Goal: Task Accomplishment & Management: Manage account settings

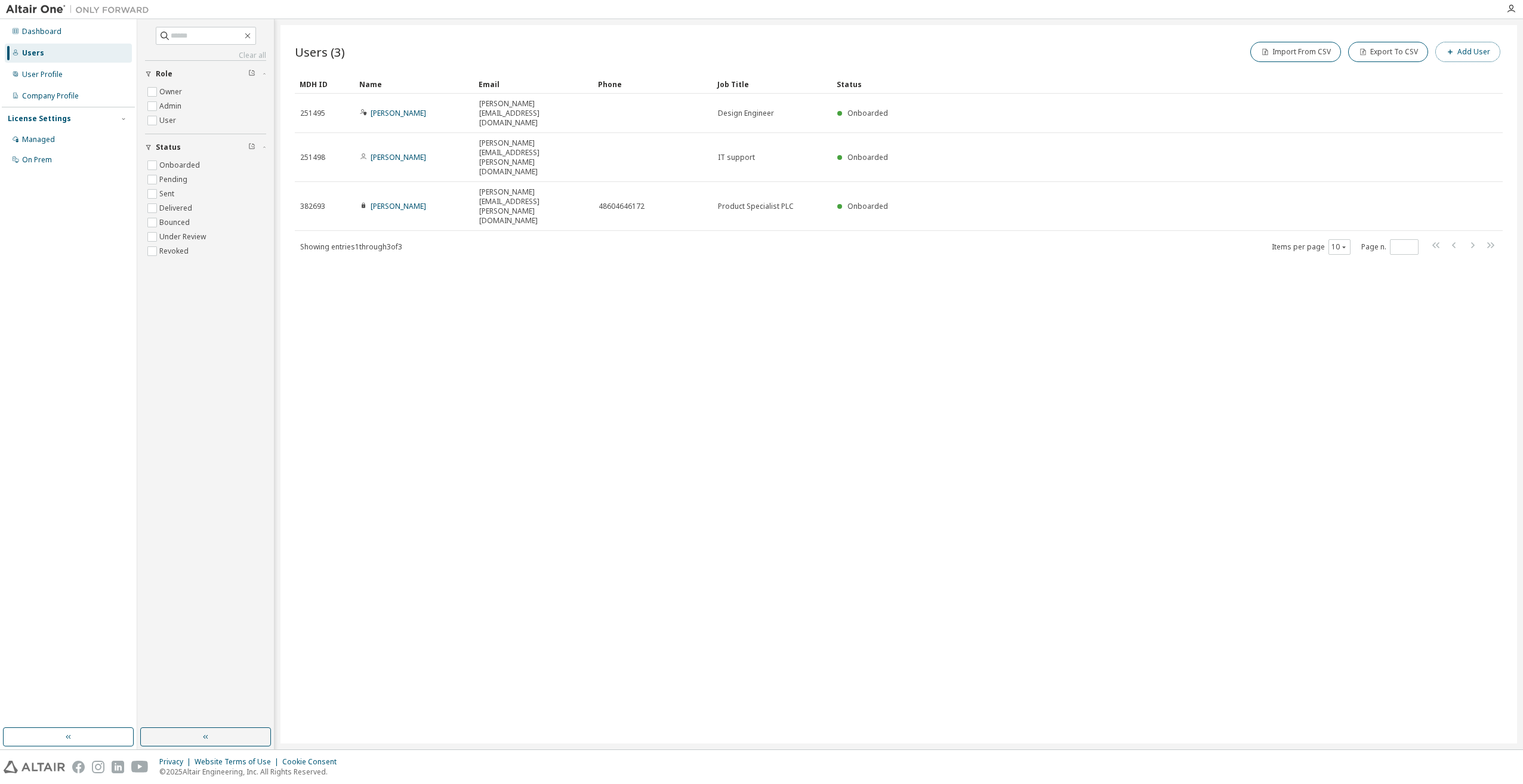
click at [1455, 50] on span "button" at bounding box center [1451, 52] width 10 height 10
click at [1438, 78] on input "email" at bounding box center [1437, 78] width 150 height 10
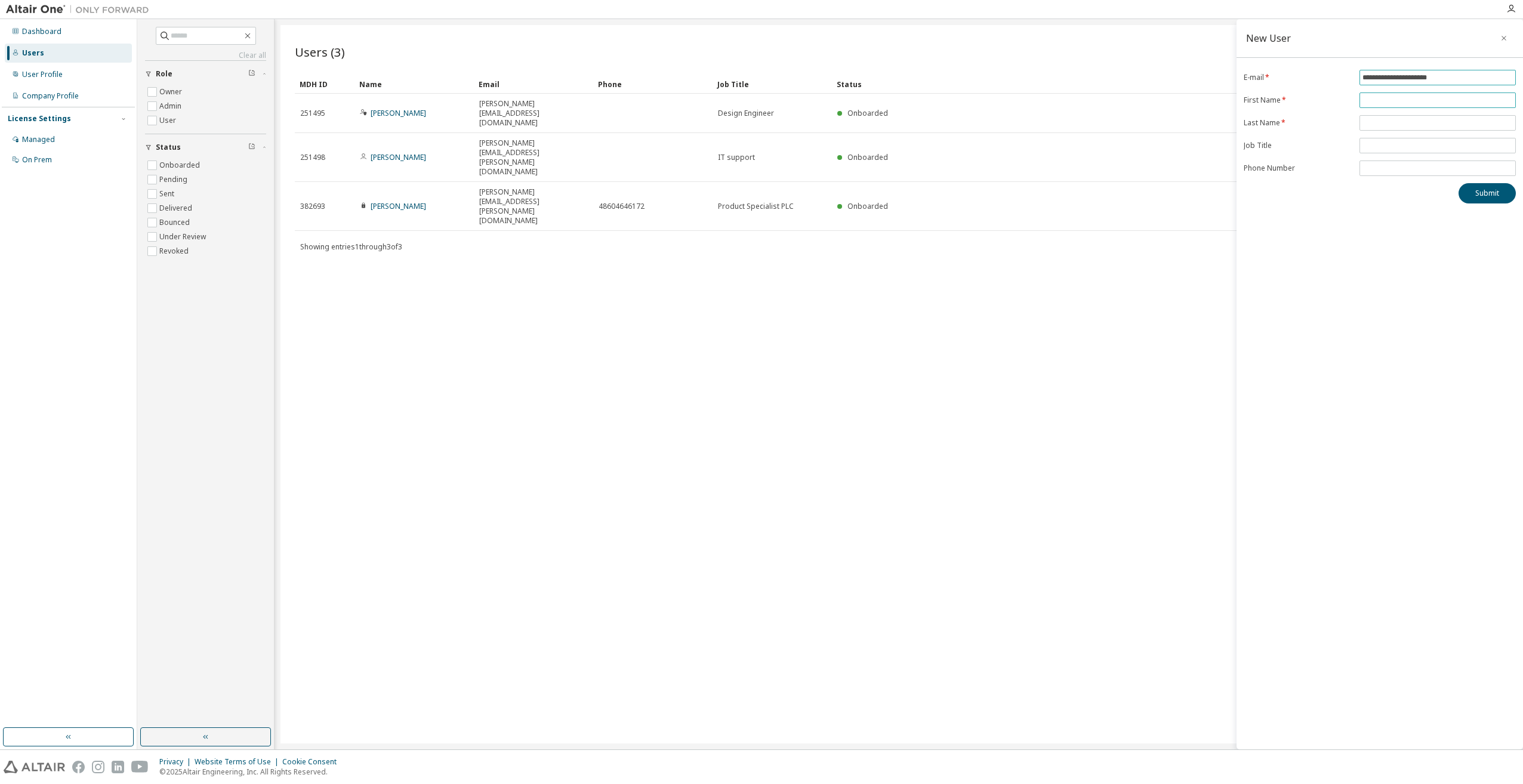
type input "**********"
click at [1421, 104] on input "text" at bounding box center [1437, 100] width 150 height 10
type input "******"
click at [1413, 121] on input "text" at bounding box center [1437, 123] width 150 height 10
type input "*****"
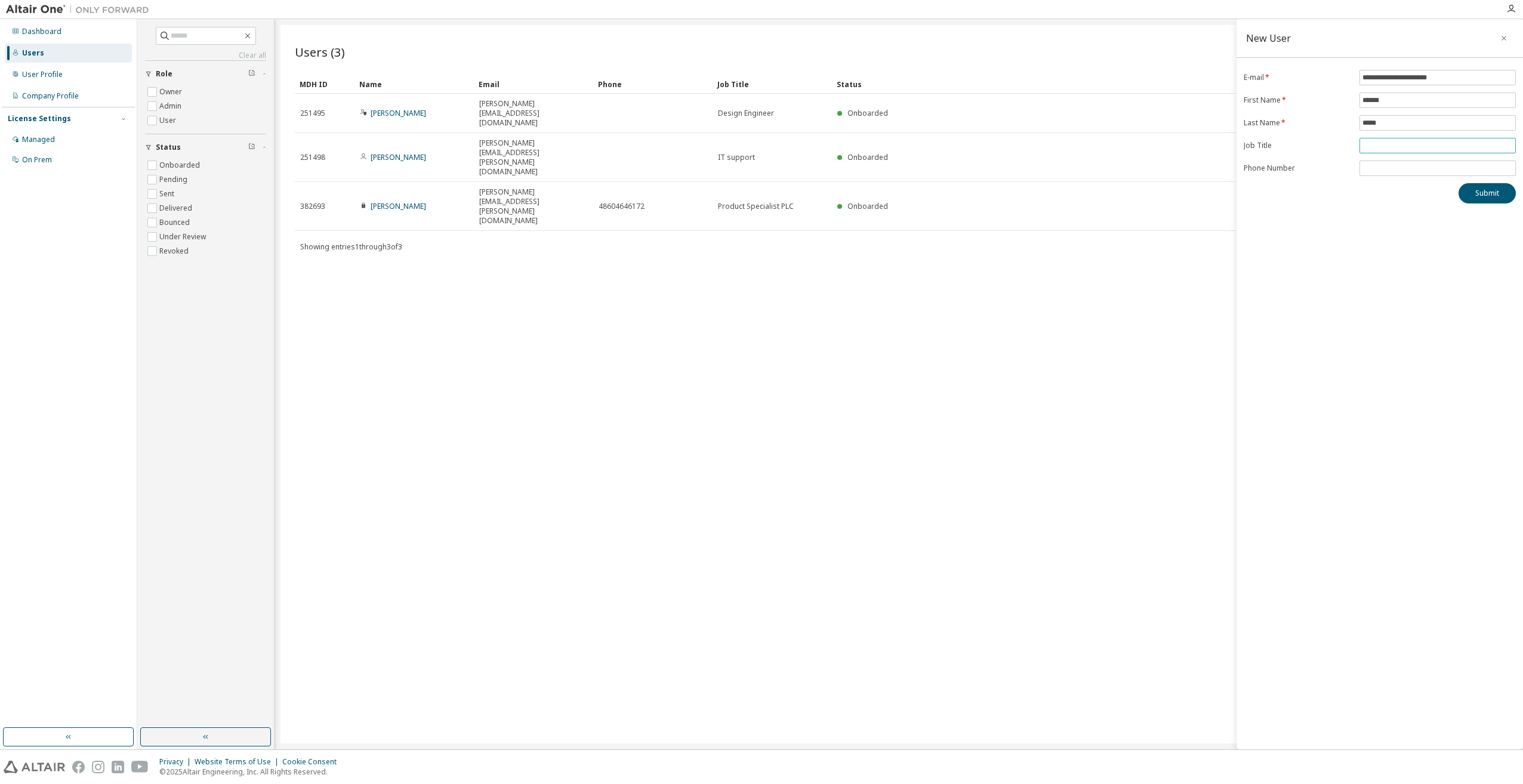
click at [1406, 142] on input "text" at bounding box center [1437, 145] width 150 height 10
click at [1279, 124] on label "Last Name *" at bounding box center [1297, 123] width 108 height 10
click at [1501, 39] on icon "button" at bounding box center [1504, 38] width 8 height 10
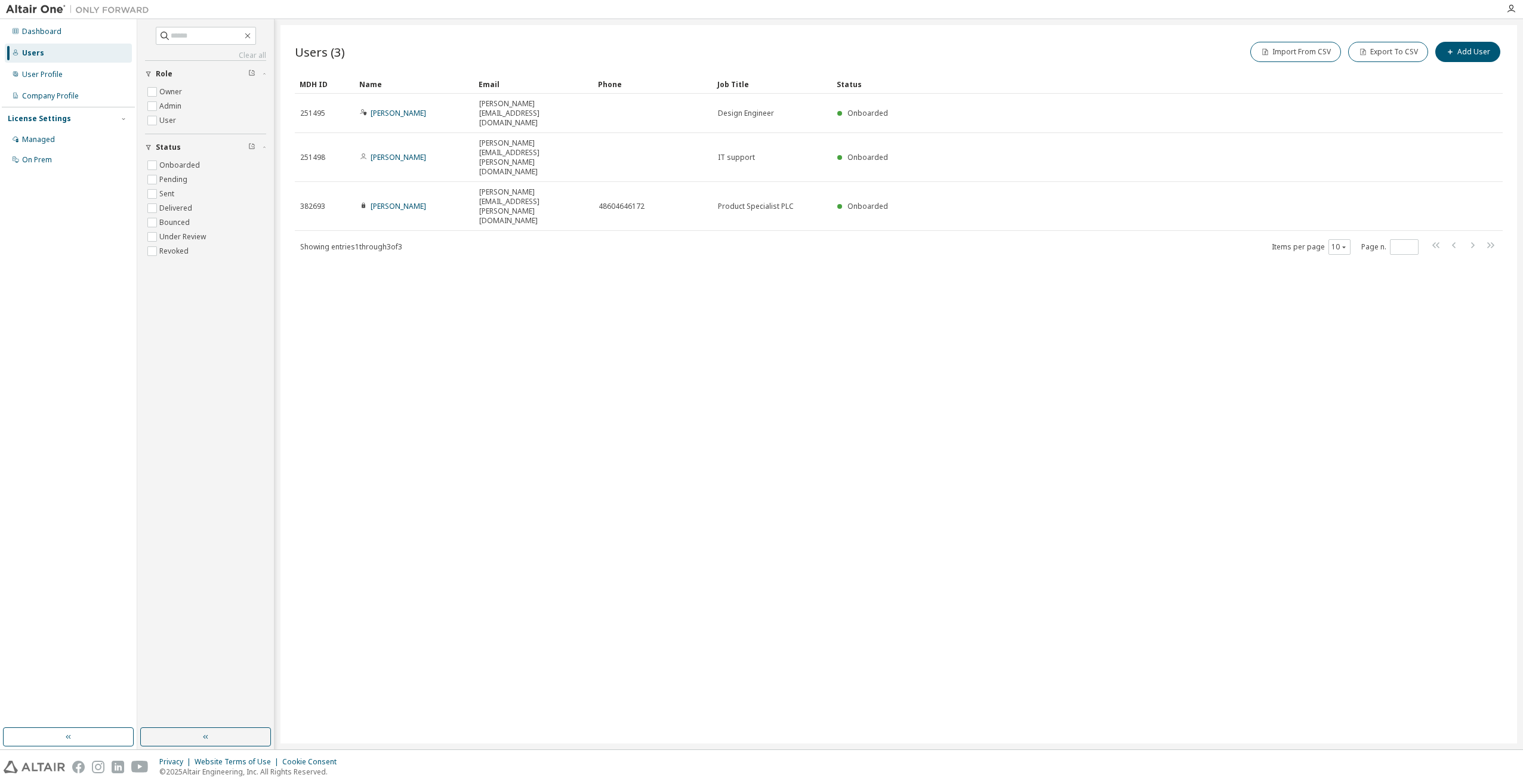
click at [472, 243] on div "Users (3) Import From CSV Export To CSV Add User Clear Load Save Save As Field …" at bounding box center [899, 384] width 1237 height 718
click at [177, 88] on label "Owner" at bounding box center [172, 92] width 25 height 14
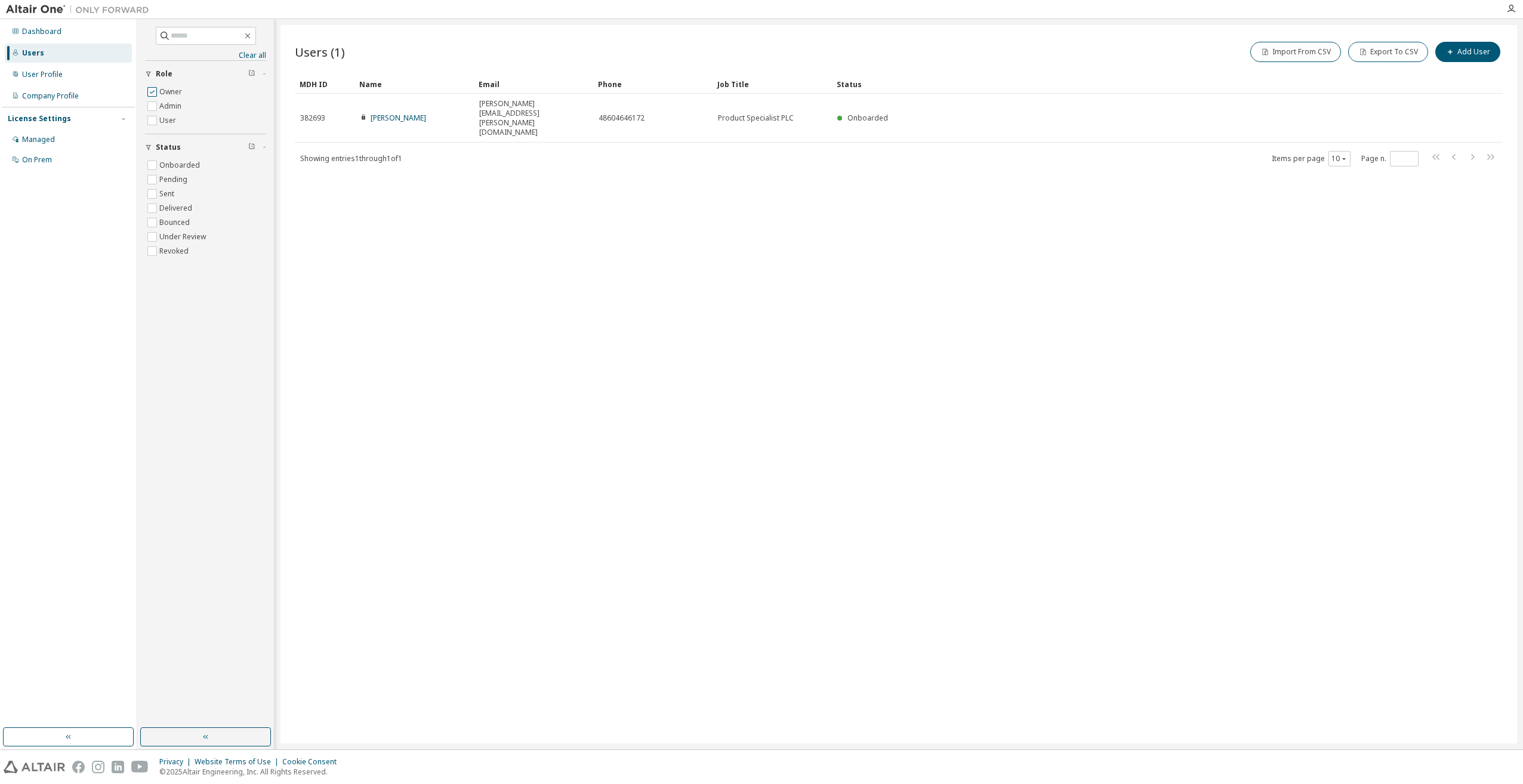
click at [177, 88] on label "Owner" at bounding box center [172, 92] width 25 height 14
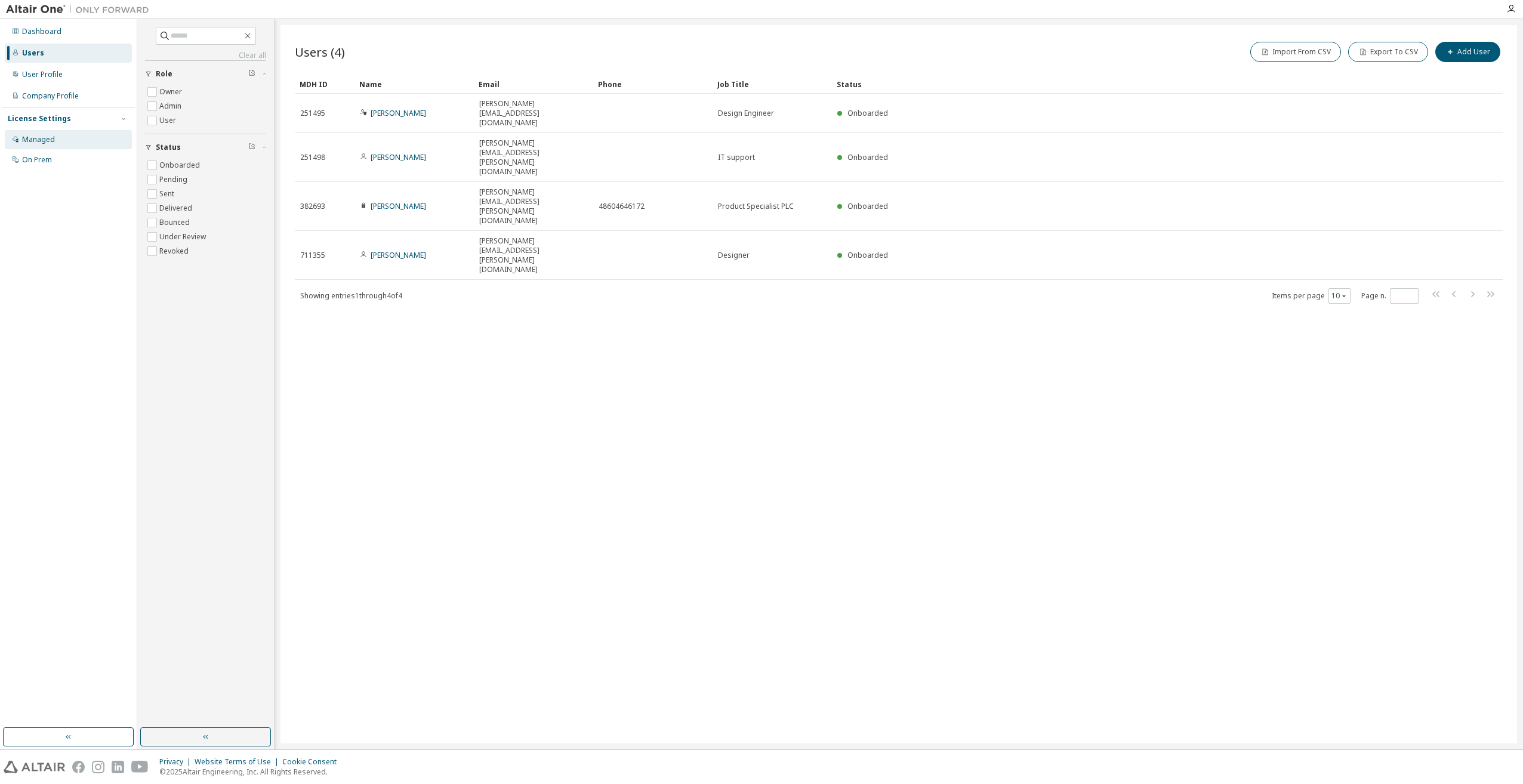
click at [55, 140] on div "Managed" at bounding box center [68, 140] width 127 height 19
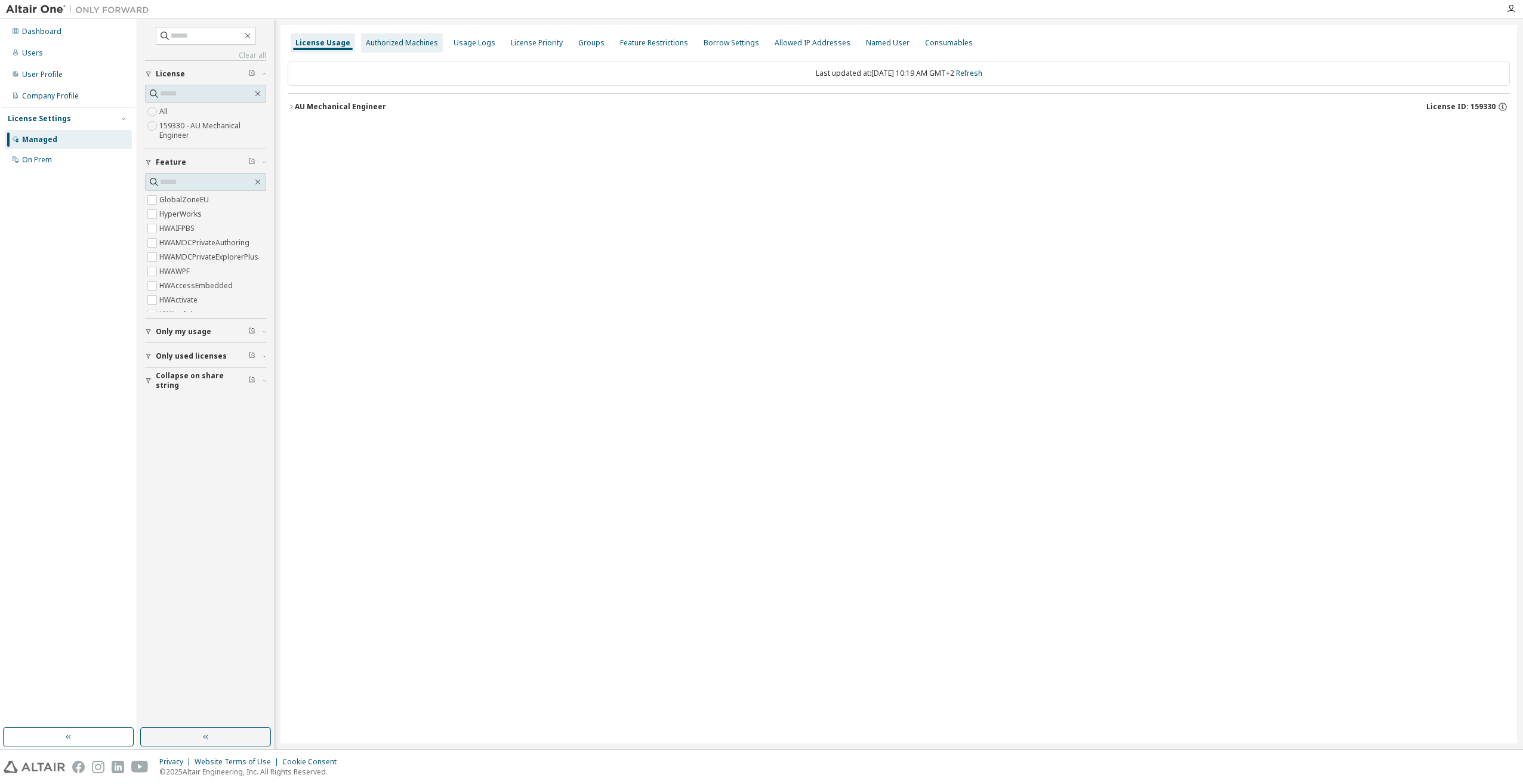
click at [403, 42] on div "Authorized Machines" at bounding box center [401, 43] width 72 height 10
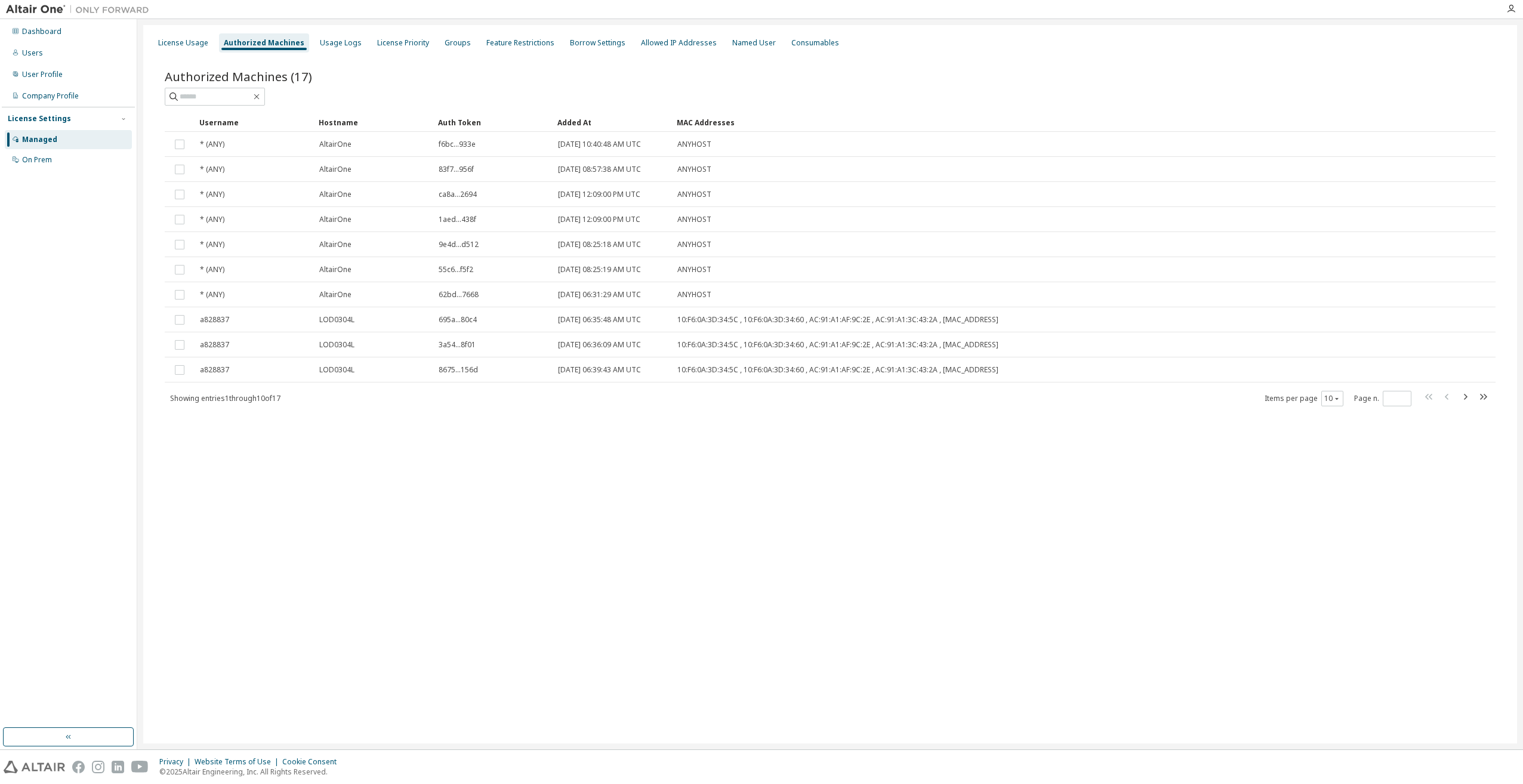
click at [357, 40] on div "License Usage Authorized Machines Usage Logs License Priority Groups Feature Re…" at bounding box center [830, 43] width 1360 height 21
click at [353, 42] on div "Usage Logs" at bounding box center [341, 43] width 51 height 19
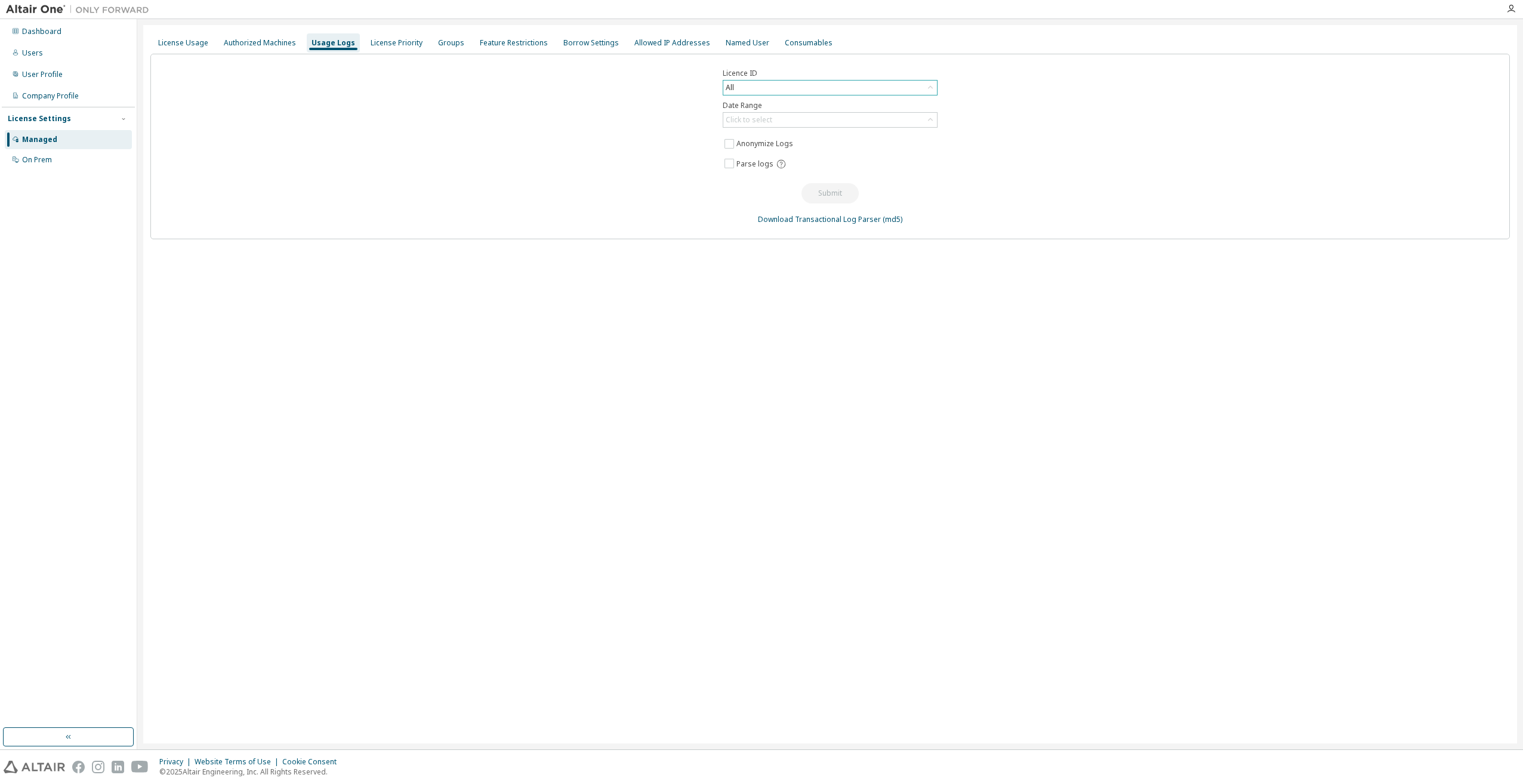
click at [748, 81] on div "All" at bounding box center [830, 88] width 214 height 14
click at [765, 87] on div "All" at bounding box center [830, 88] width 214 height 14
click at [553, 129] on div "Licence ID All All 24766 - AU Multi-Physics / Mechatronics Engineer (Expired) 9…" at bounding box center [830, 146] width 1360 height 185
click at [724, 48] on div "Named User" at bounding box center [747, 43] width 53 height 19
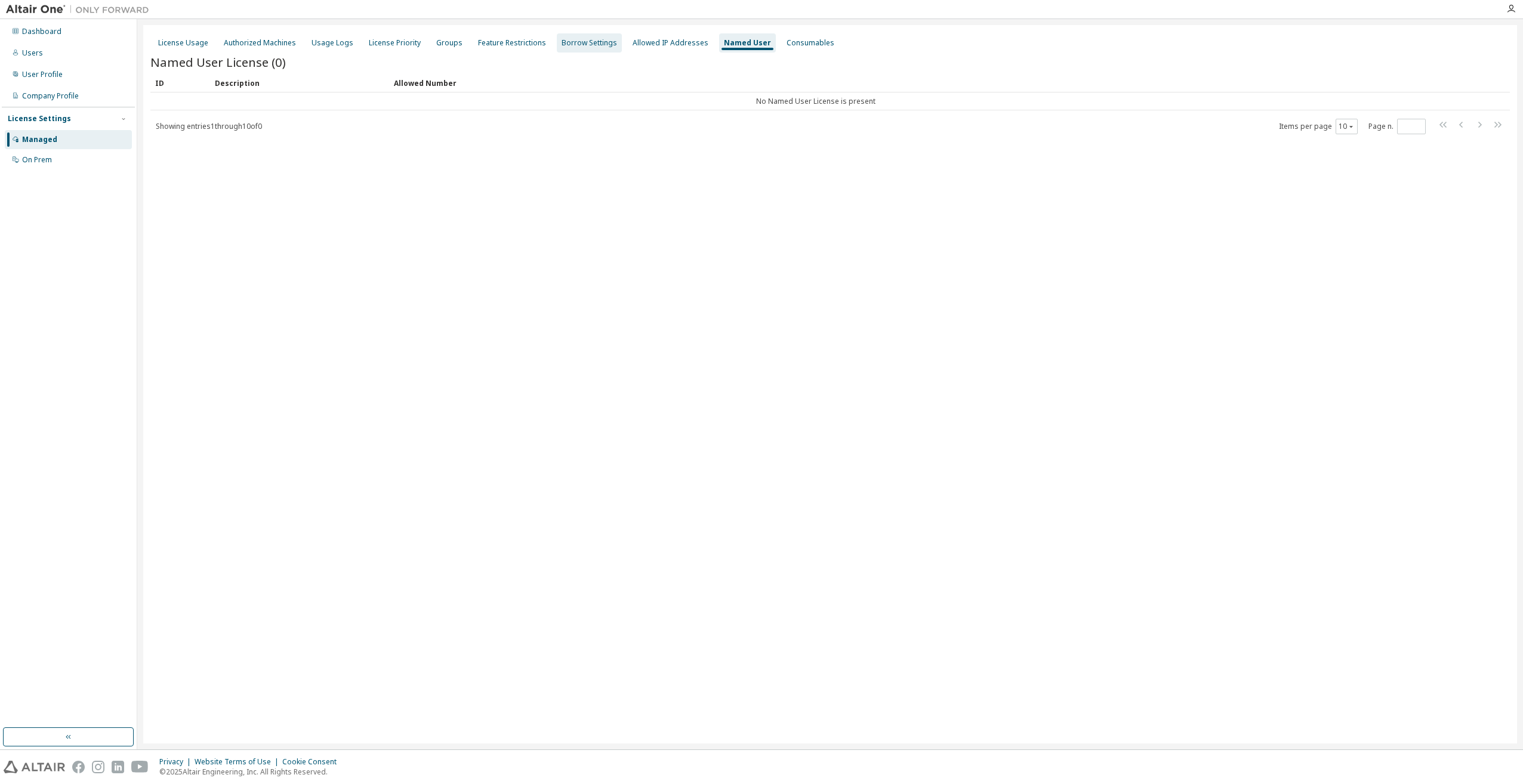
click at [573, 43] on div "Borrow Settings" at bounding box center [589, 43] width 55 height 10
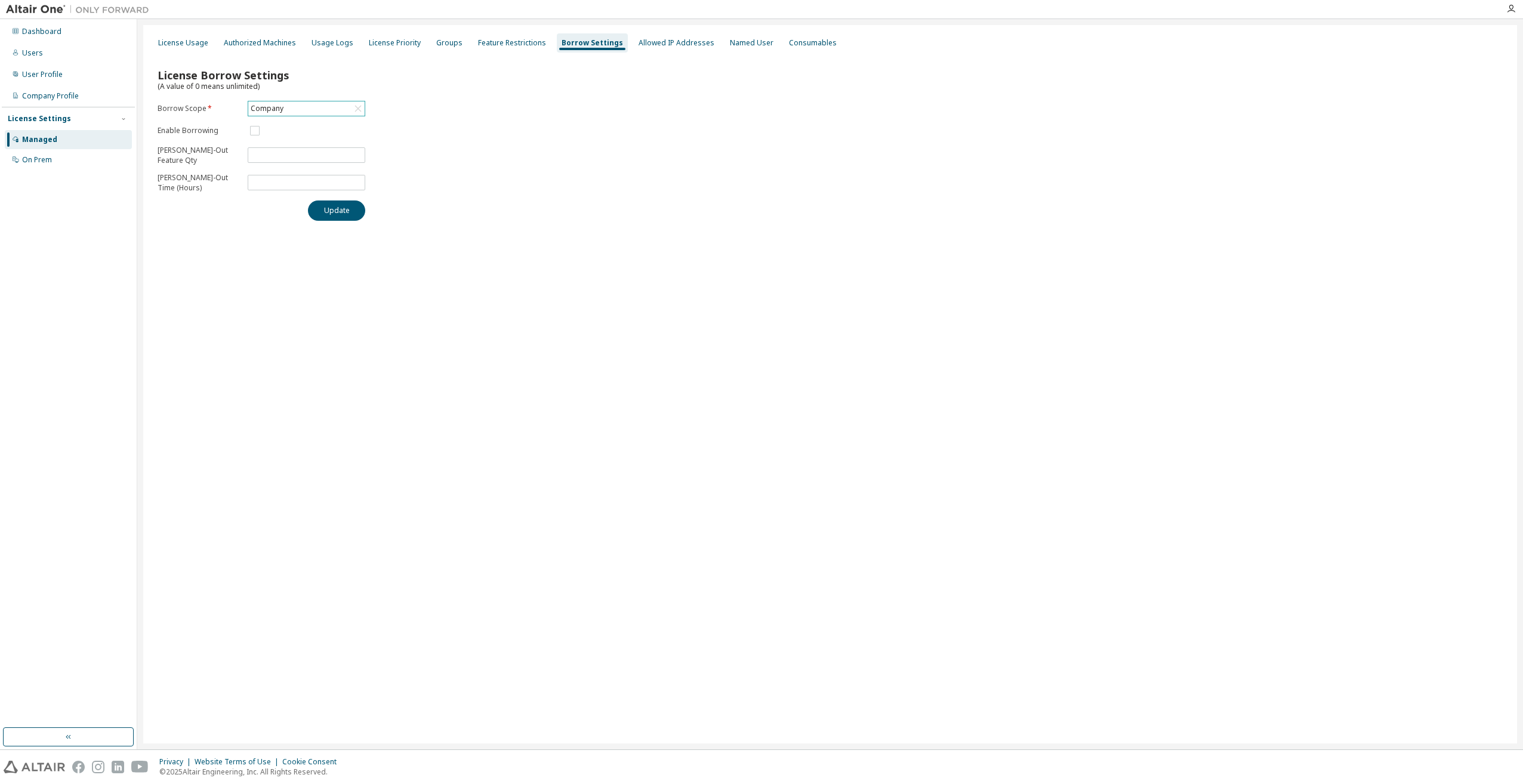
click at [328, 104] on div "Company" at bounding box center [306, 108] width 117 height 14
click at [322, 139] on li "Company" at bounding box center [306, 142] width 114 height 15
click at [68, 94] on div "Company Profile" at bounding box center [50, 96] width 57 height 10
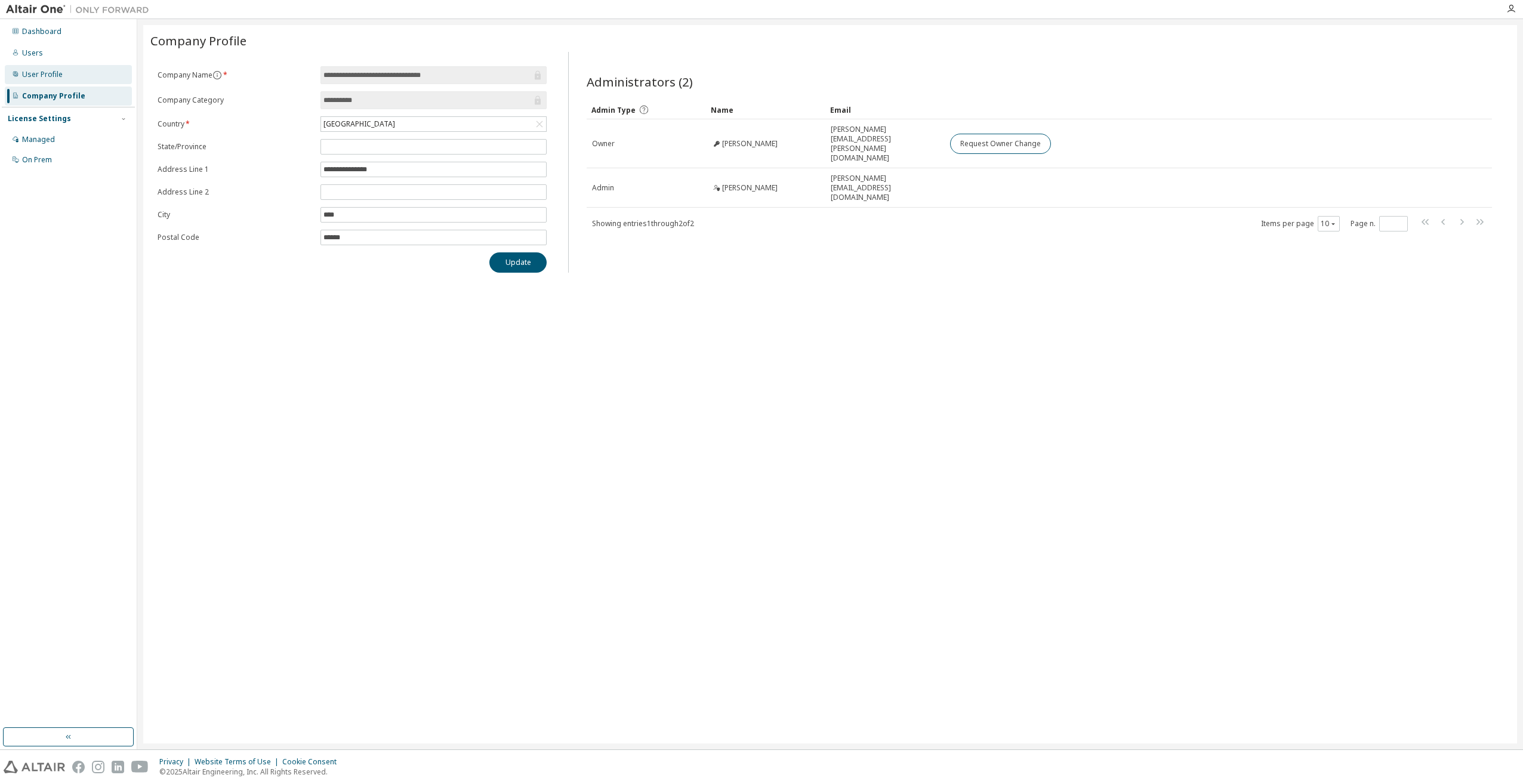
click at [74, 78] on div "User Profile" at bounding box center [68, 74] width 127 height 19
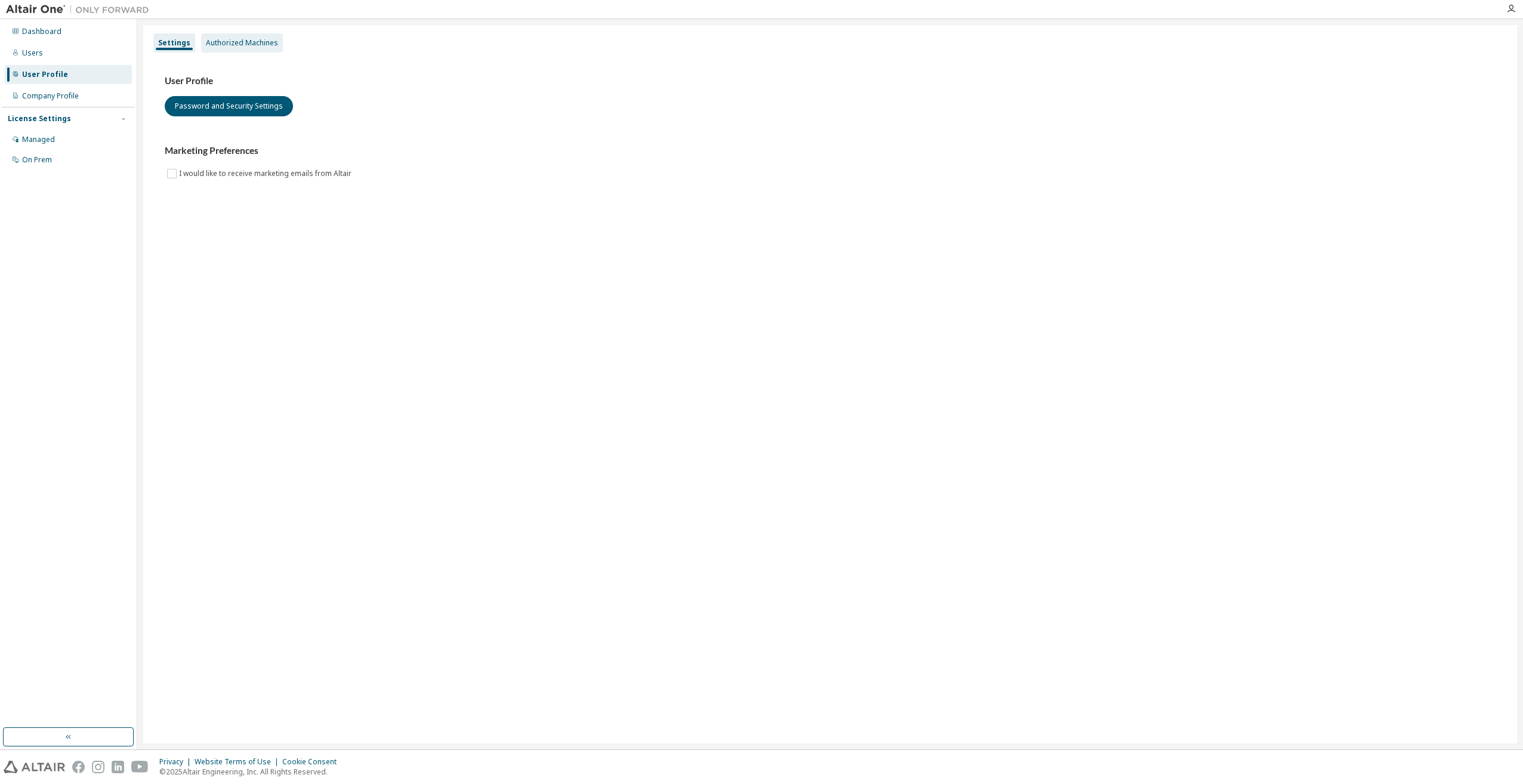
click at [235, 46] on div "Authorized Machines" at bounding box center [242, 43] width 72 height 10
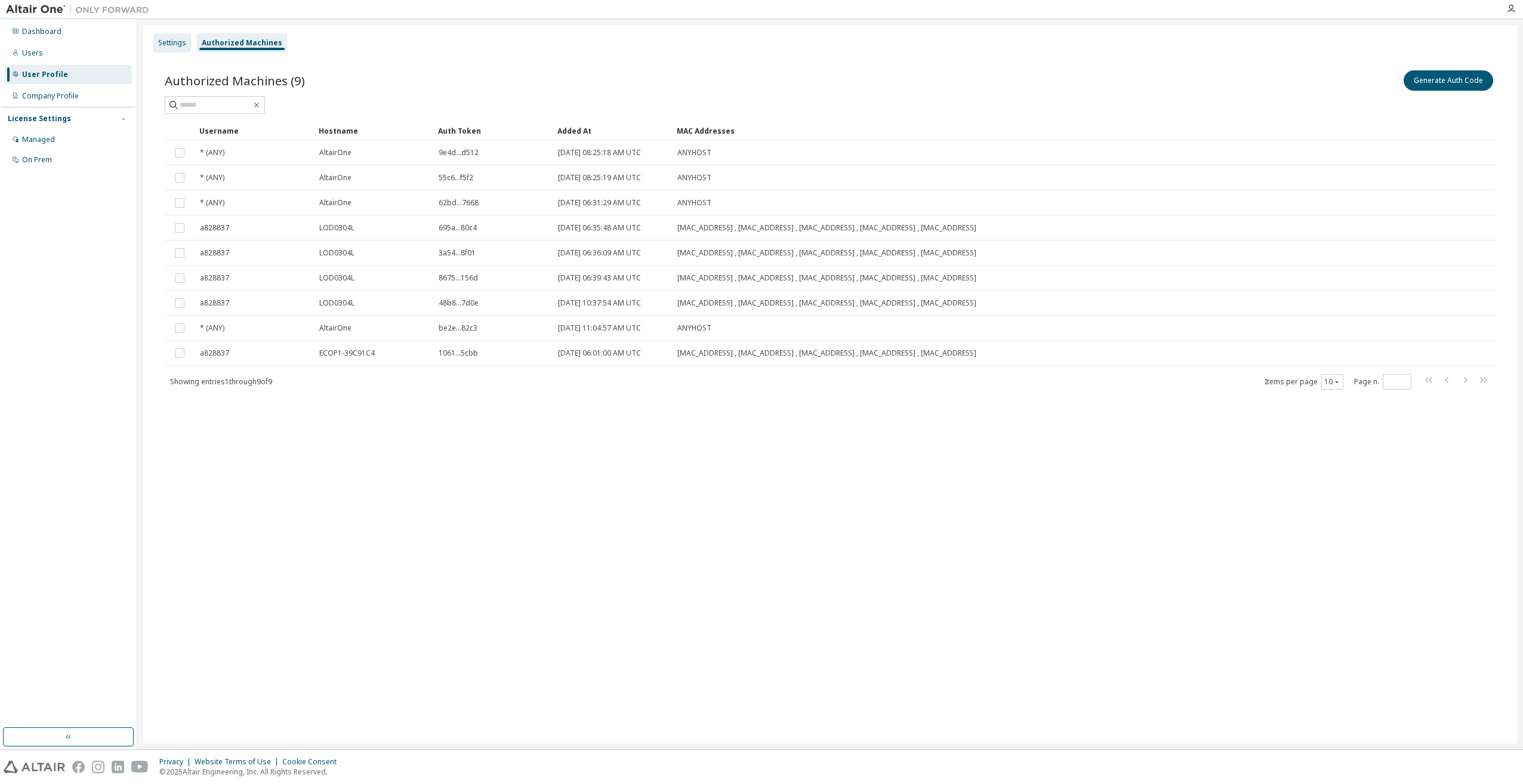
click at [175, 46] on div "Settings" at bounding box center [172, 43] width 28 height 10
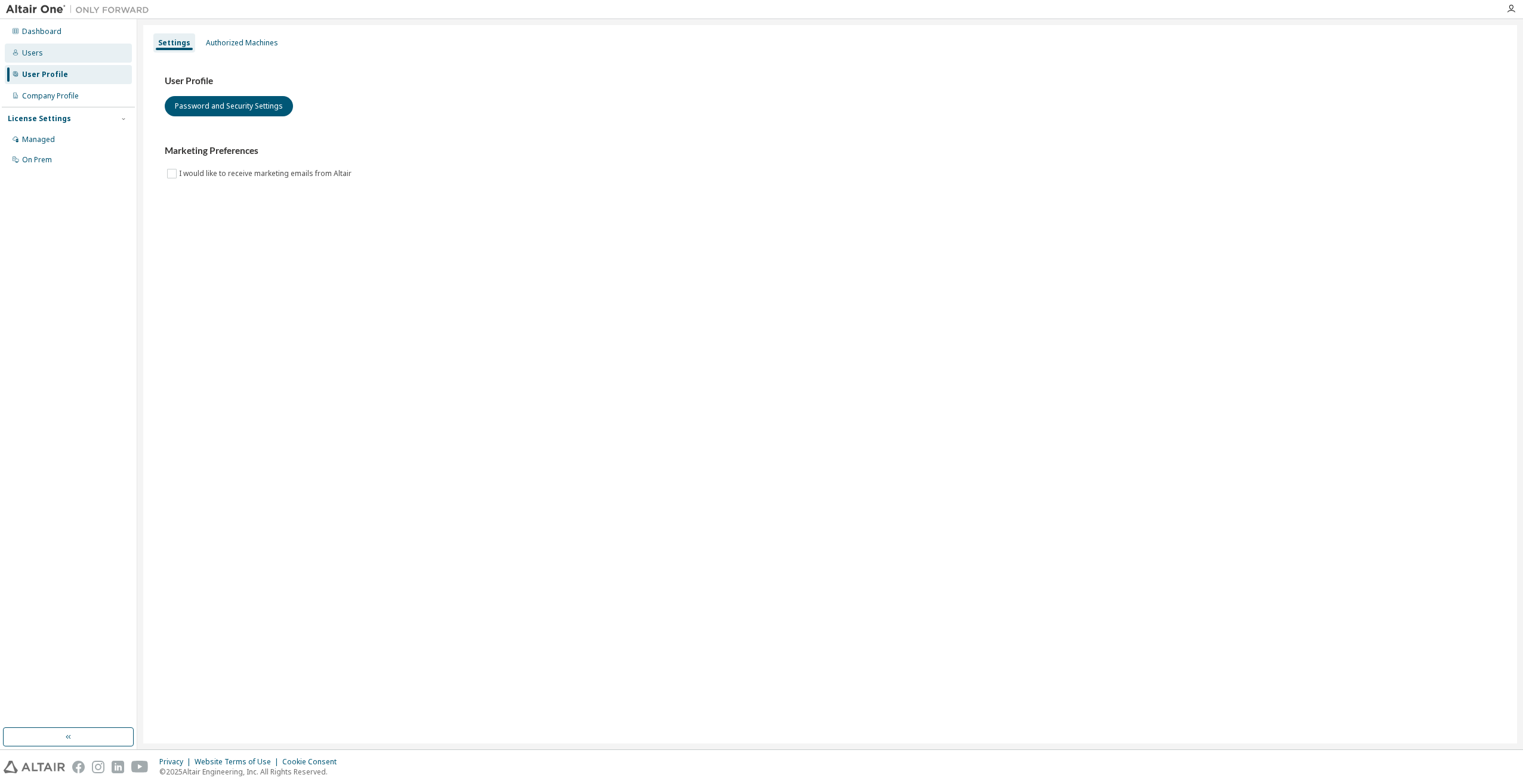
click at [48, 56] on div "Users" at bounding box center [68, 53] width 127 height 19
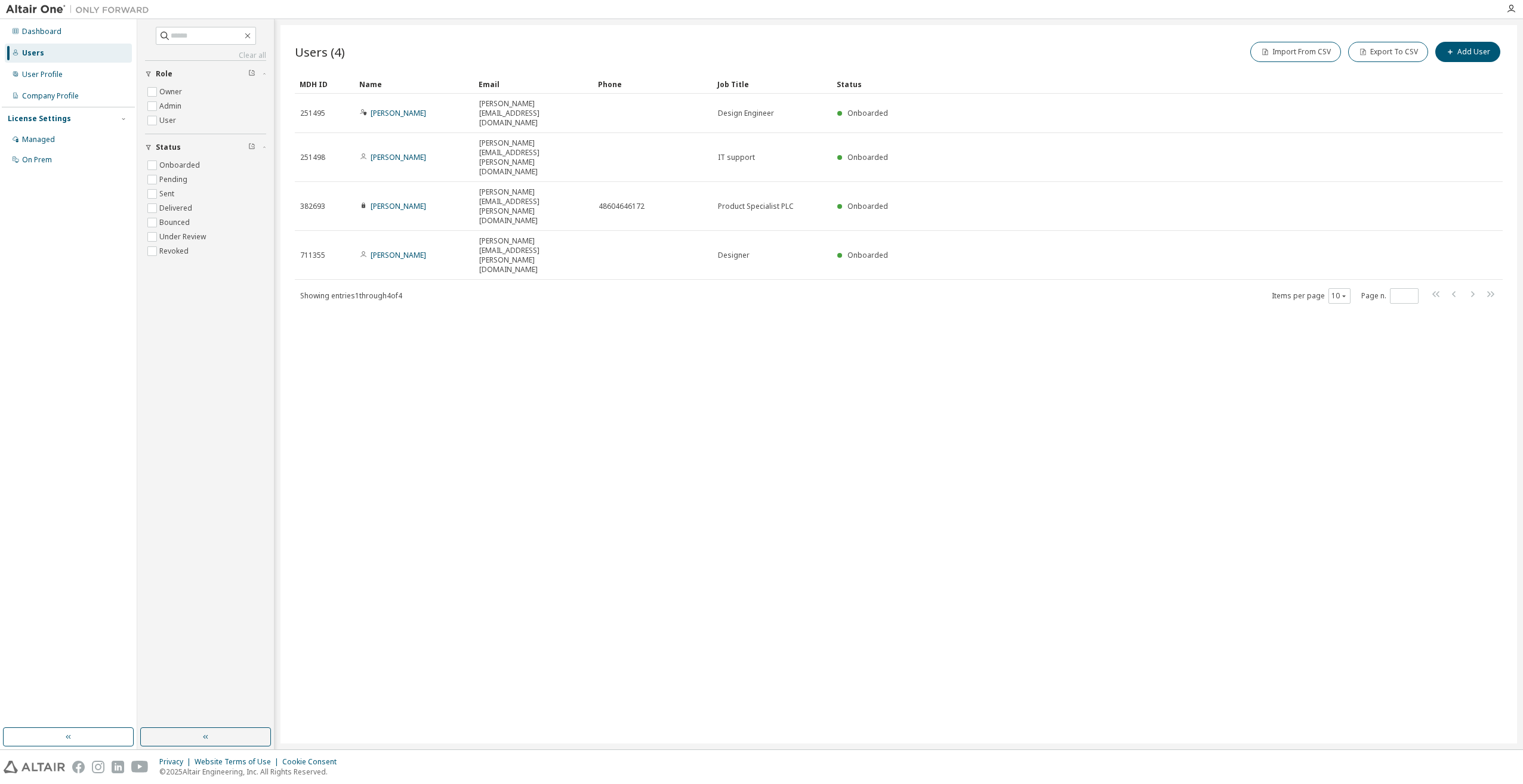
click at [376, 254] on div "Users (4) Import From CSV Export To CSV Add User Clear Load Save Save As Field …" at bounding box center [899, 384] width 1237 height 718
click at [252, 40] on icon "button" at bounding box center [248, 36] width 10 height 10
click at [518, 232] on div "Users (4) Import From CSV Export To CSV Add User Clear Load Save Save As Field …" at bounding box center [899, 384] width 1237 height 718
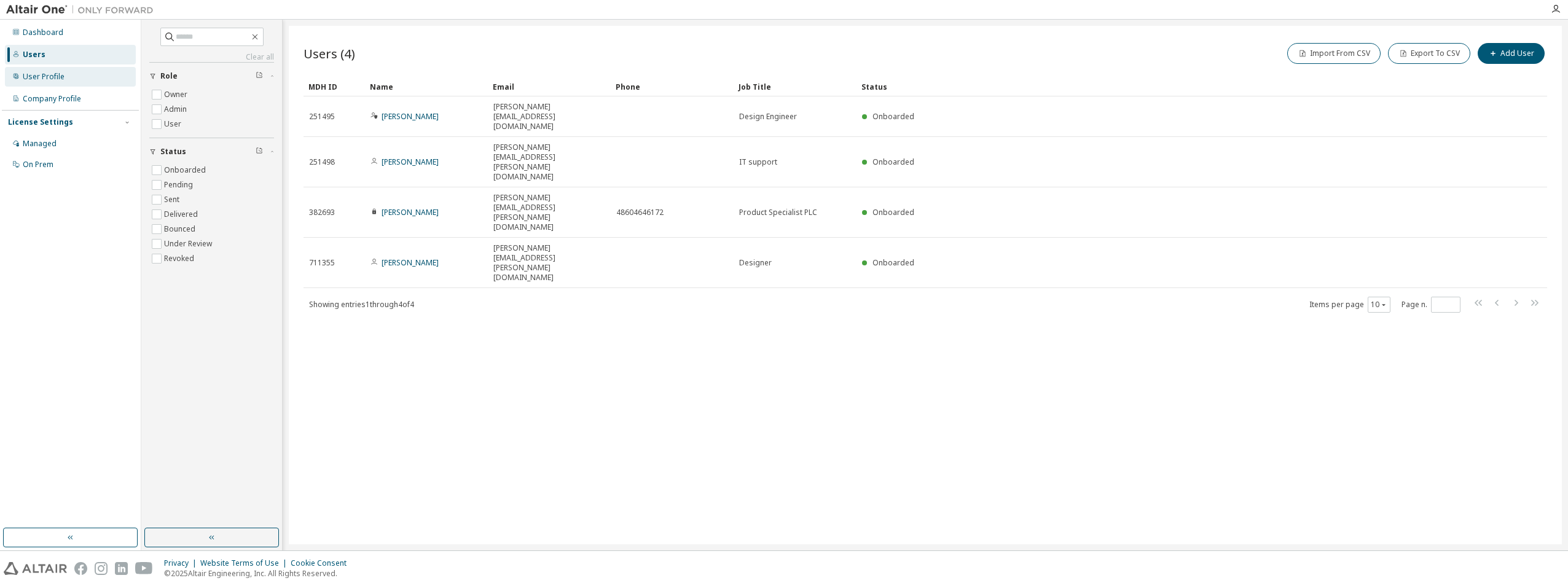
click at [32, 67] on div "User Profile" at bounding box center [70, 77] width 131 height 20
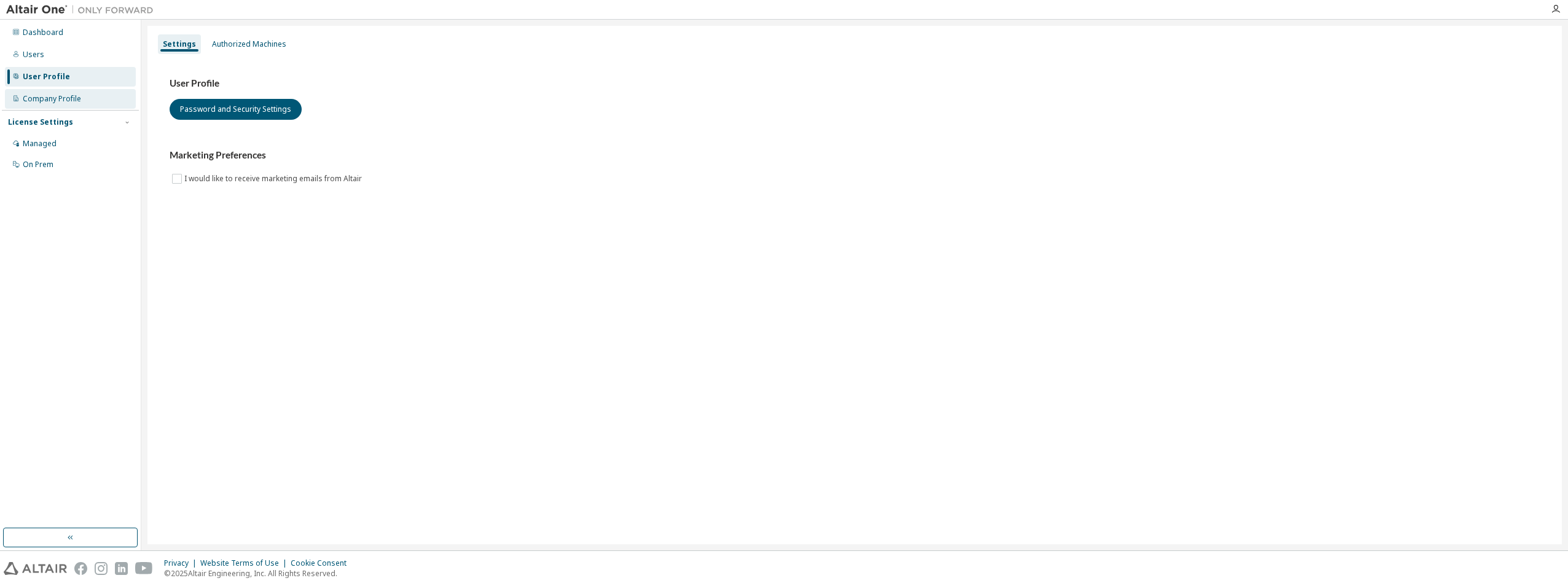
click at [52, 99] on div "Company Profile" at bounding box center [52, 99] width 58 height 10
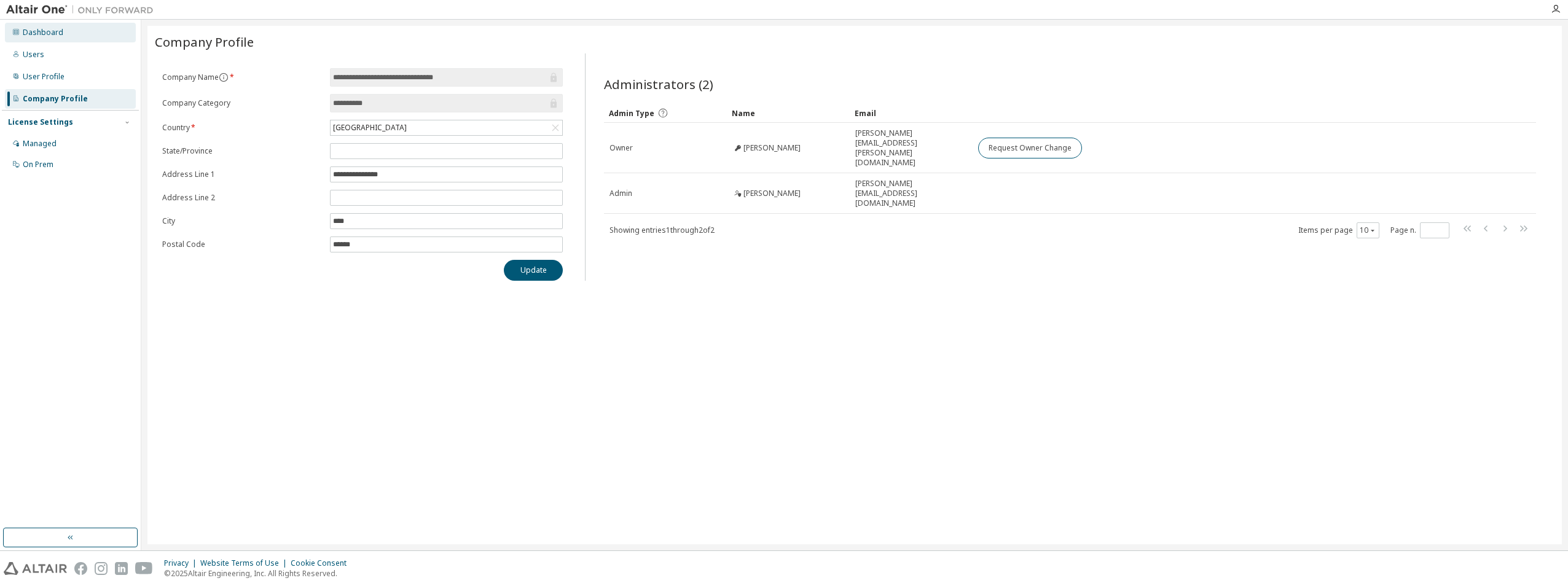
click at [73, 34] on div "Dashboard" at bounding box center [70, 33] width 131 height 20
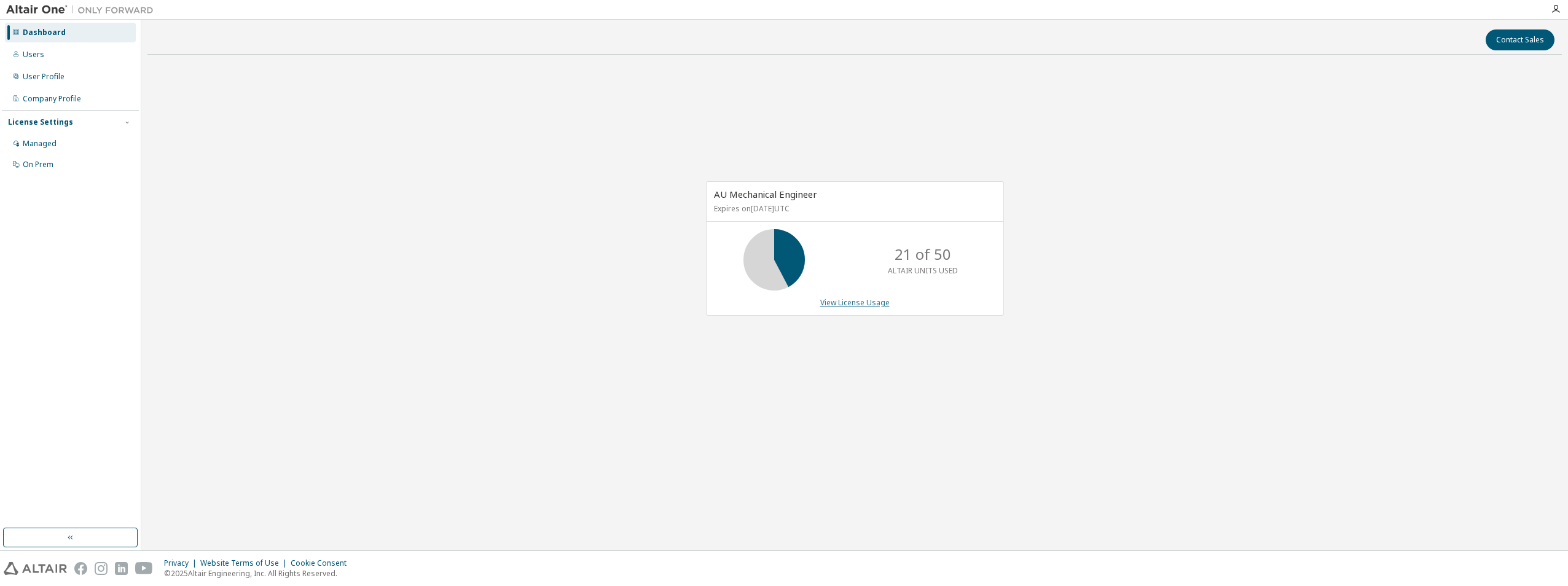
click at [822, 303] on link "View License Usage" at bounding box center [855, 303] width 70 height 11
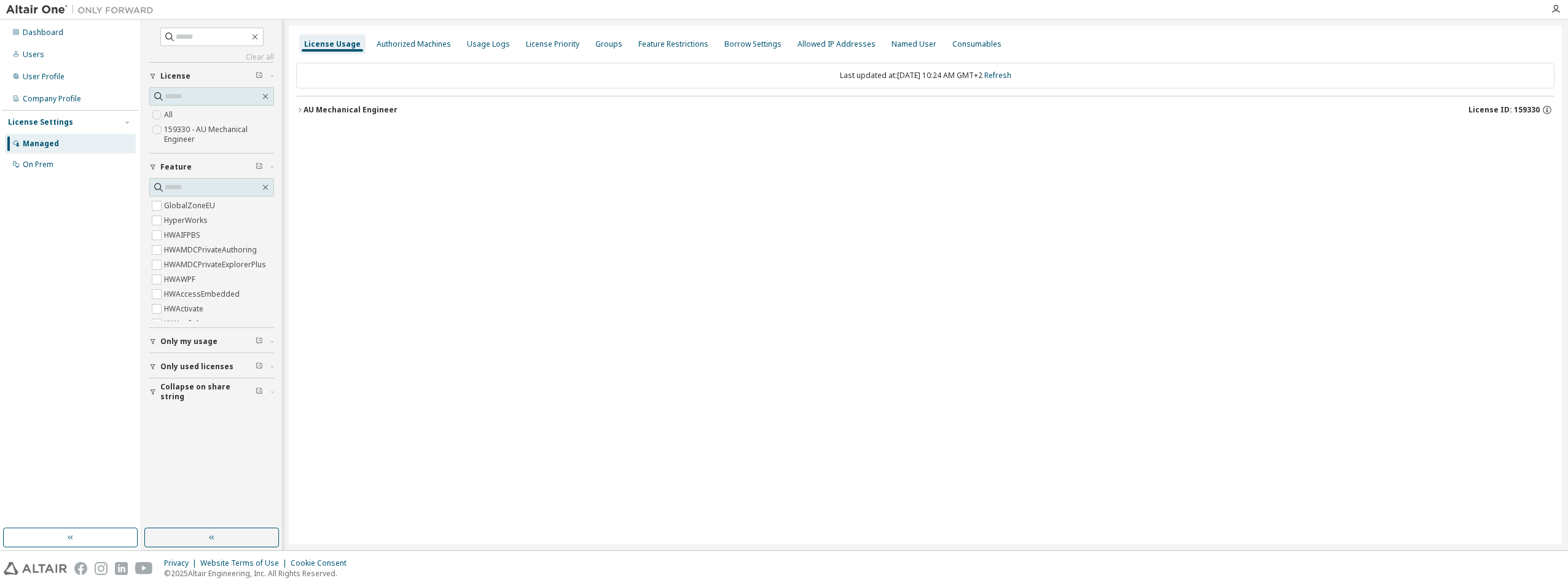
click at [303, 112] on icon "button" at bounding box center [300, 110] width 7 height 7
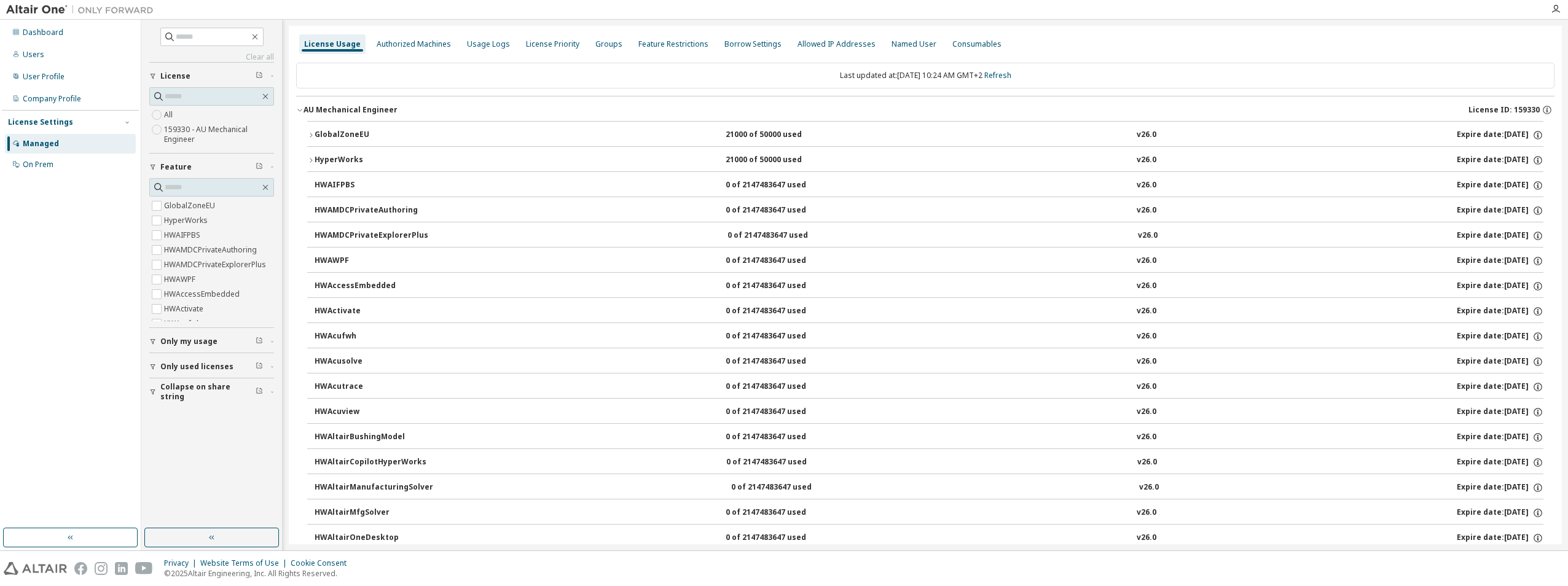
click at [303, 112] on icon "button" at bounding box center [300, 110] width 7 height 7
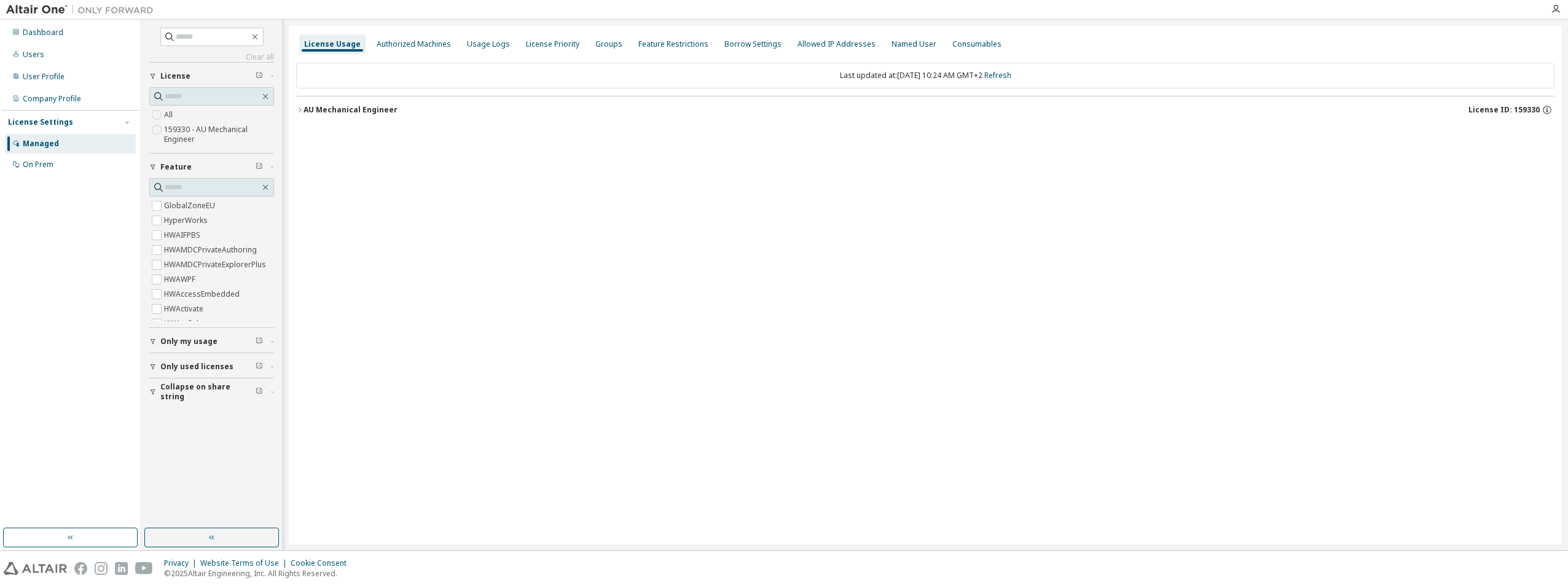
click at [303, 112] on icon "button" at bounding box center [300, 110] width 7 height 7
click at [317, 111] on div "AU Mechanical Engineer" at bounding box center [350, 110] width 94 height 10
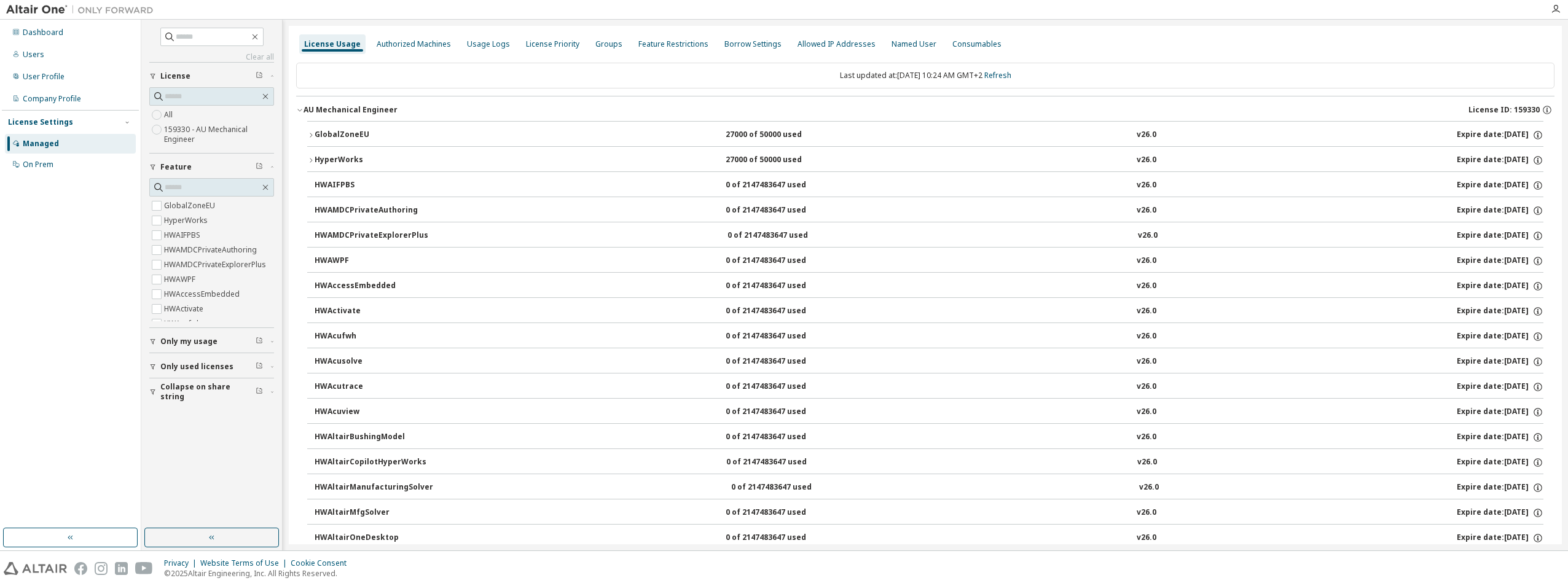
click at [312, 160] on icon "button" at bounding box center [311, 161] width 7 height 7
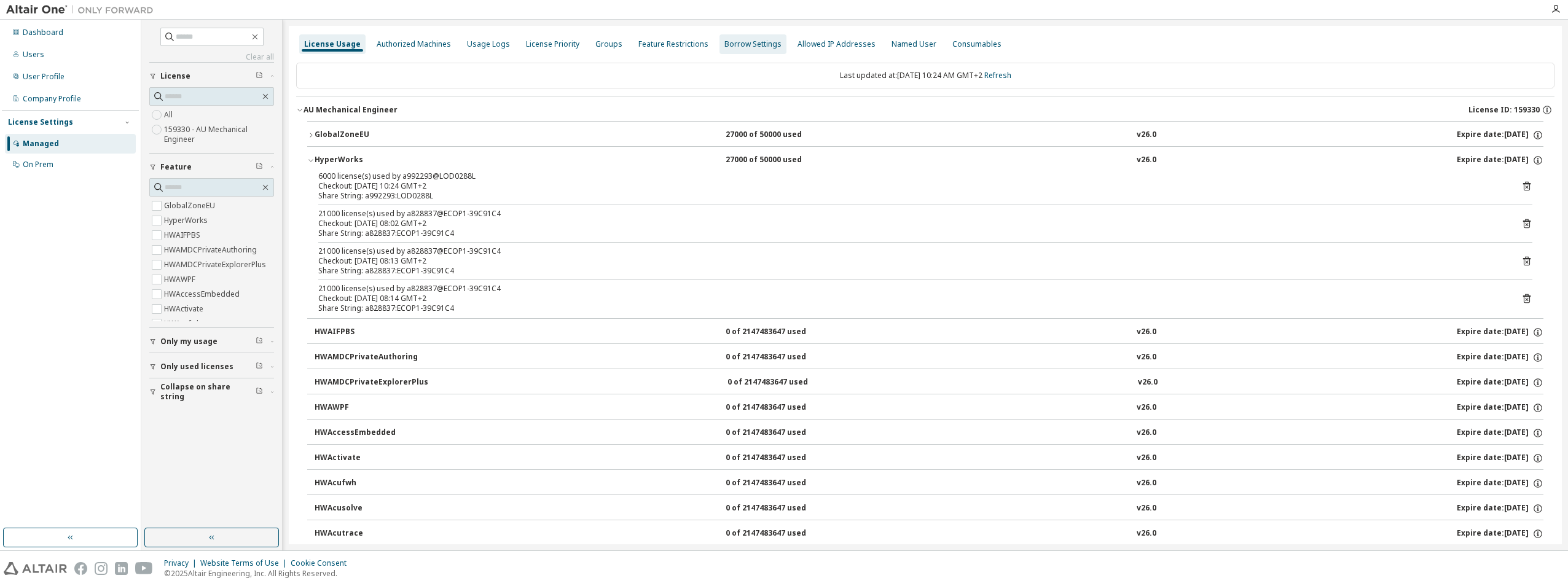
click at [749, 43] on div "Borrow Settings" at bounding box center [753, 44] width 57 height 10
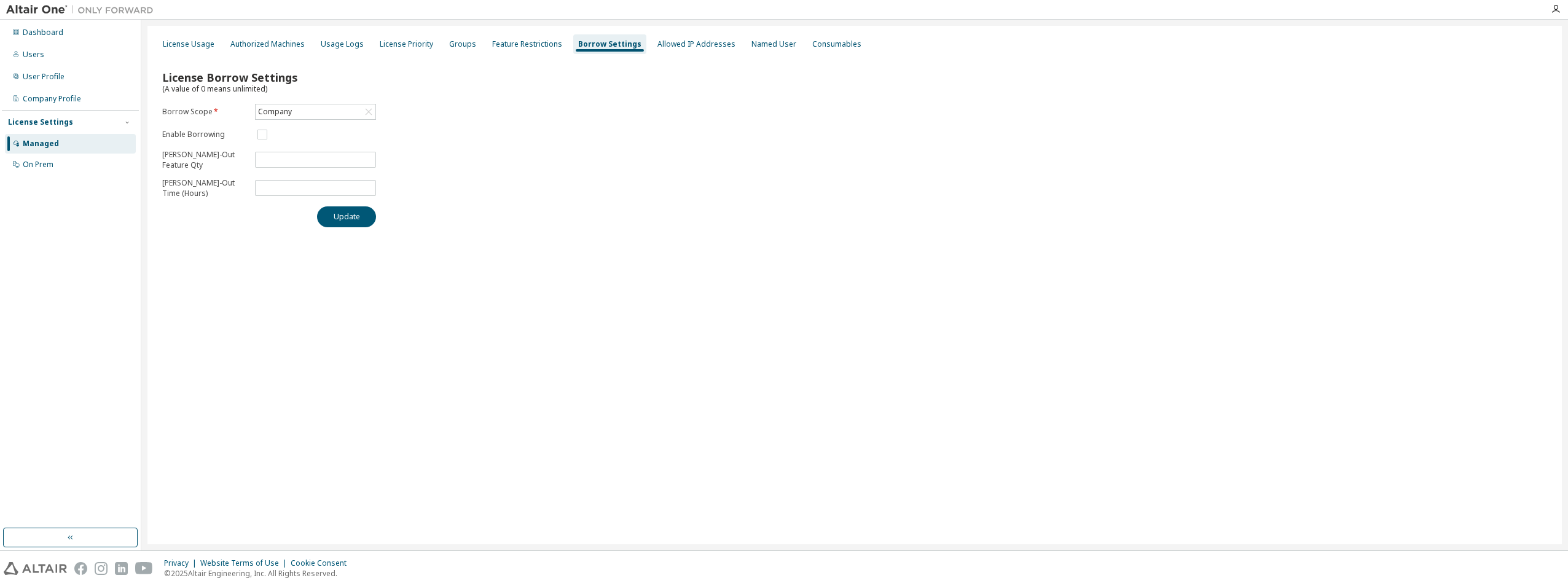
click at [530, 99] on div "License Borrow Settings (A value of 0 means unlimited) Borrow Scope * Company E…" at bounding box center [854, 145] width 1400 height 180
click at [584, 41] on div "Borrow Settings" at bounding box center [609, 44] width 63 height 10
click at [332, 118] on div "Company" at bounding box center [315, 112] width 120 height 15
click at [317, 143] on li "Company" at bounding box center [315, 146] width 117 height 16
click at [278, 155] on input "**" at bounding box center [315, 160] width 115 height 10
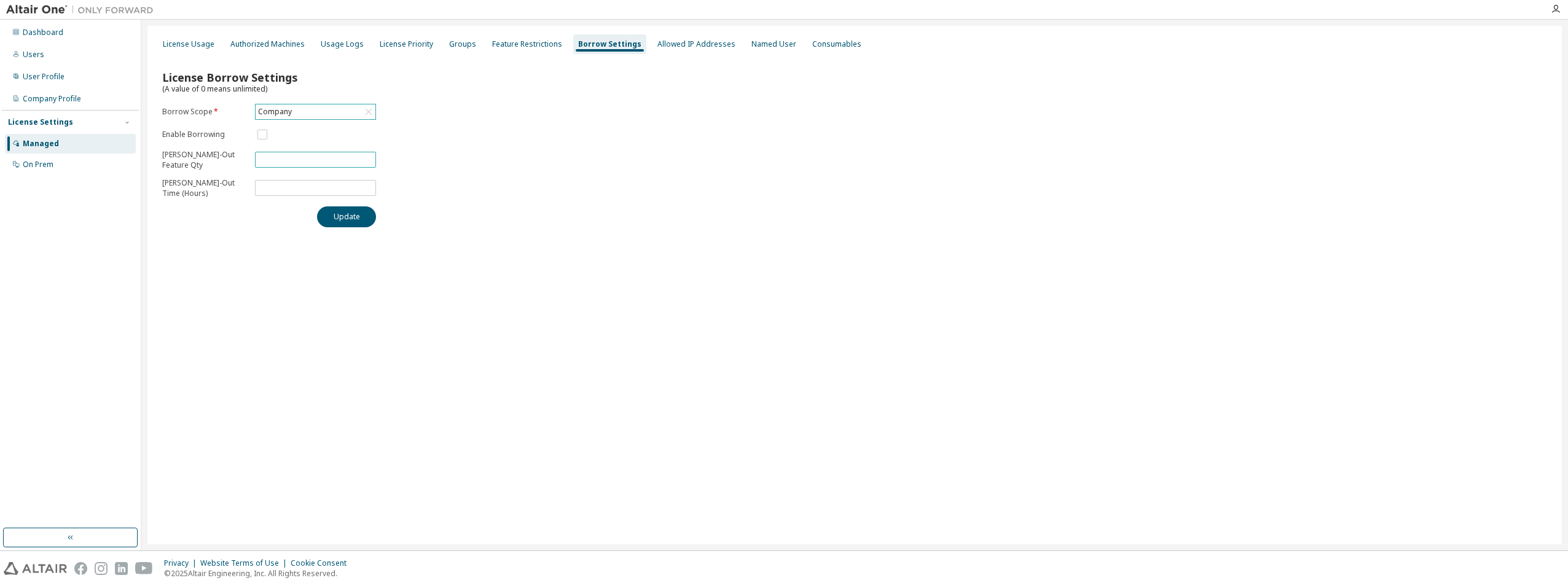
click at [369, 157] on input "**" at bounding box center [315, 160] width 115 height 10
type input "**"
click at [369, 162] on input "**" at bounding box center [315, 160] width 115 height 10
click at [426, 217] on div "License Borrow Settings (A value of 0 means unlimited) Borrow Scope * Company E…" at bounding box center [854, 145] width 1400 height 180
click at [315, 184] on input "*" at bounding box center [315, 188] width 115 height 10
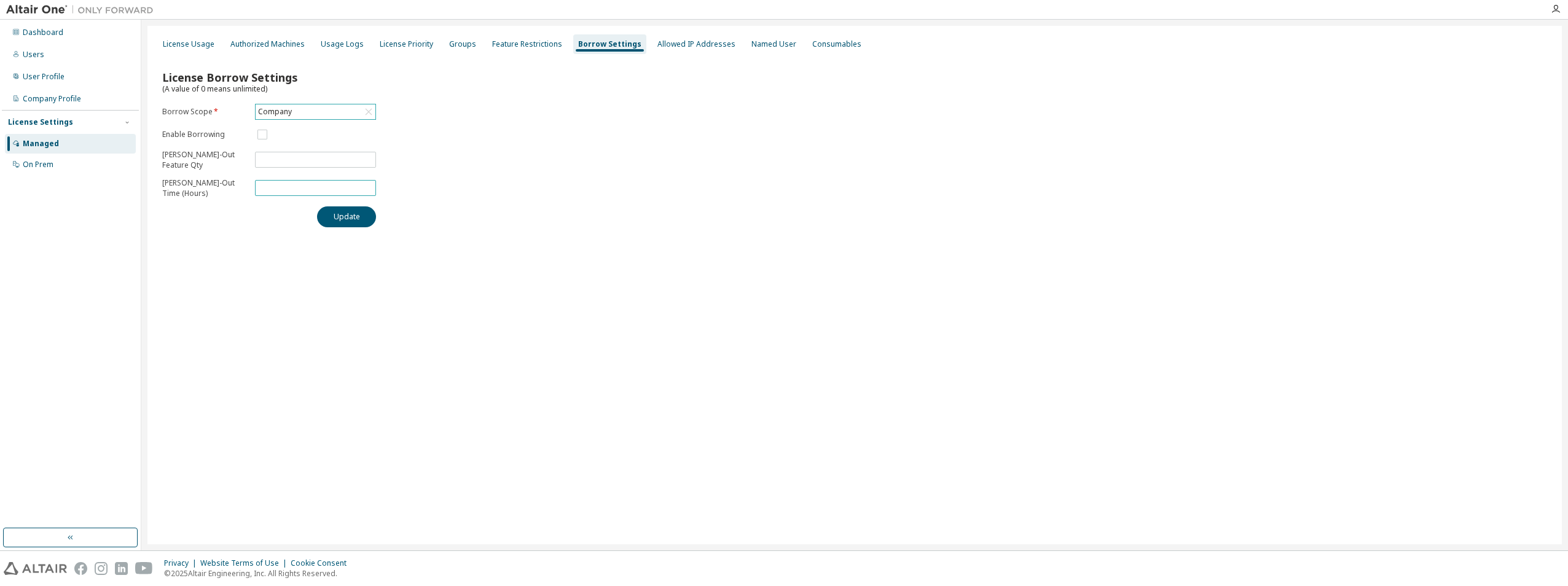
drag, startPoint x: 265, startPoint y: 189, endPoint x: 234, endPoint y: 188, distance: 31.0
click at [234, 188] on form "Borrow Scope * Company Enable Borrowing Max Borrow-Out Feature Qty ** Max Borro…" at bounding box center [268, 151] width 214 height 95
type input "*"
click at [315, 266] on div "License Usage Authorized Machines Usage Logs License Priority Groups Feature Re…" at bounding box center [855, 285] width 1415 height 519
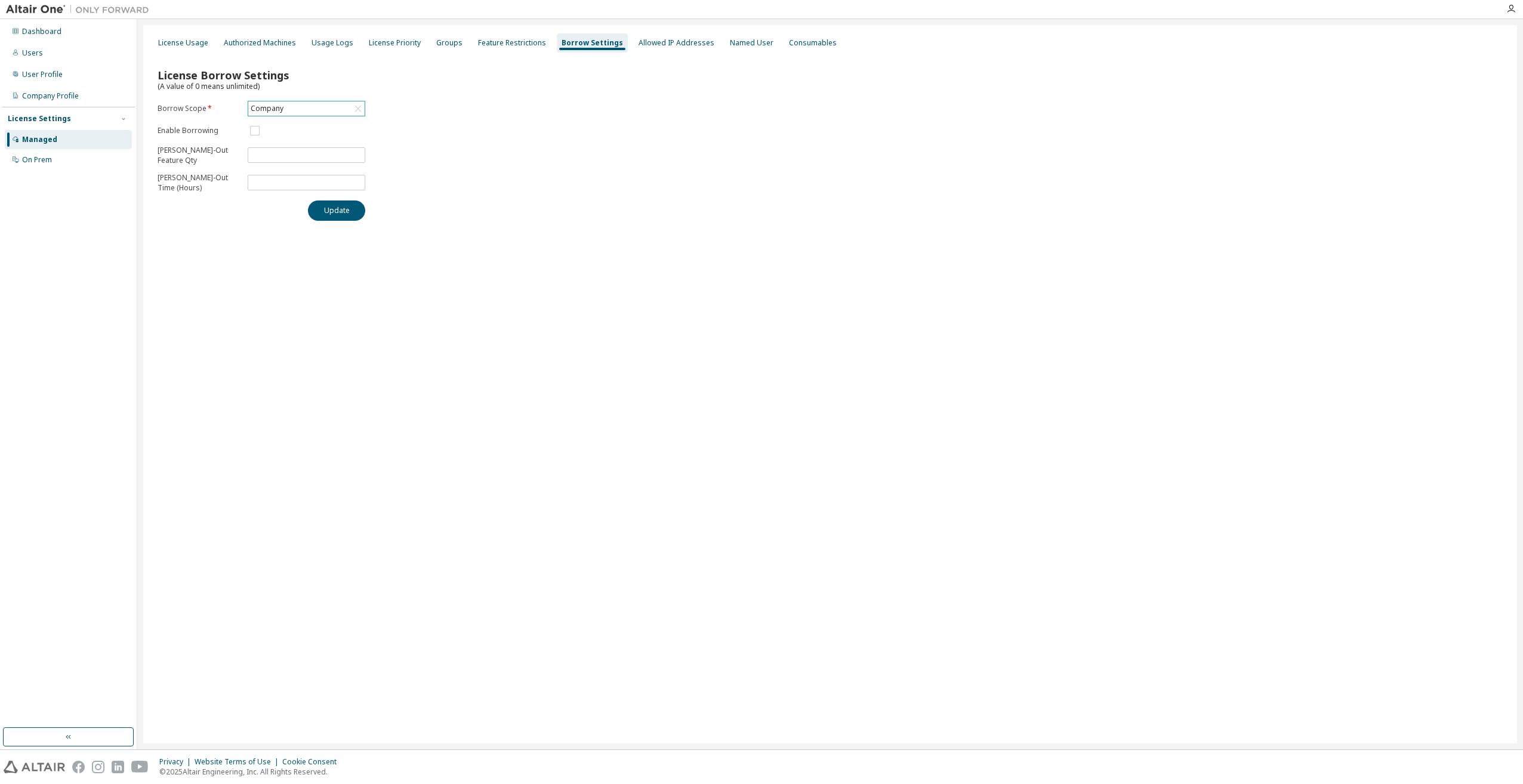
click at [485, 321] on div "License Usage Authorized Machines Usage Logs License Priority Groups Feature Re…" at bounding box center [830, 384] width 1374 height 718
click at [773, 210] on div "License Borrow Settings (A value of 0 means unlimited) Borrow Scope * Company E…" at bounding box center [830, 141] width 1360 height 174
click at [779, 379] on div "License Usage Authorized Machines Usage Logs License Priority Groups Feature Re…" at bounding box center [830, 384] width 1374 height 718
click at [822, 569] on div "License Usage Authorized Machines Usage Logs License Priority Groups Feature Re…" at bounding box center [830, 384] width 1374 height 718
click at [42, 163] on div "On Prem" at bounding box center [37, 160] width 30 height 10
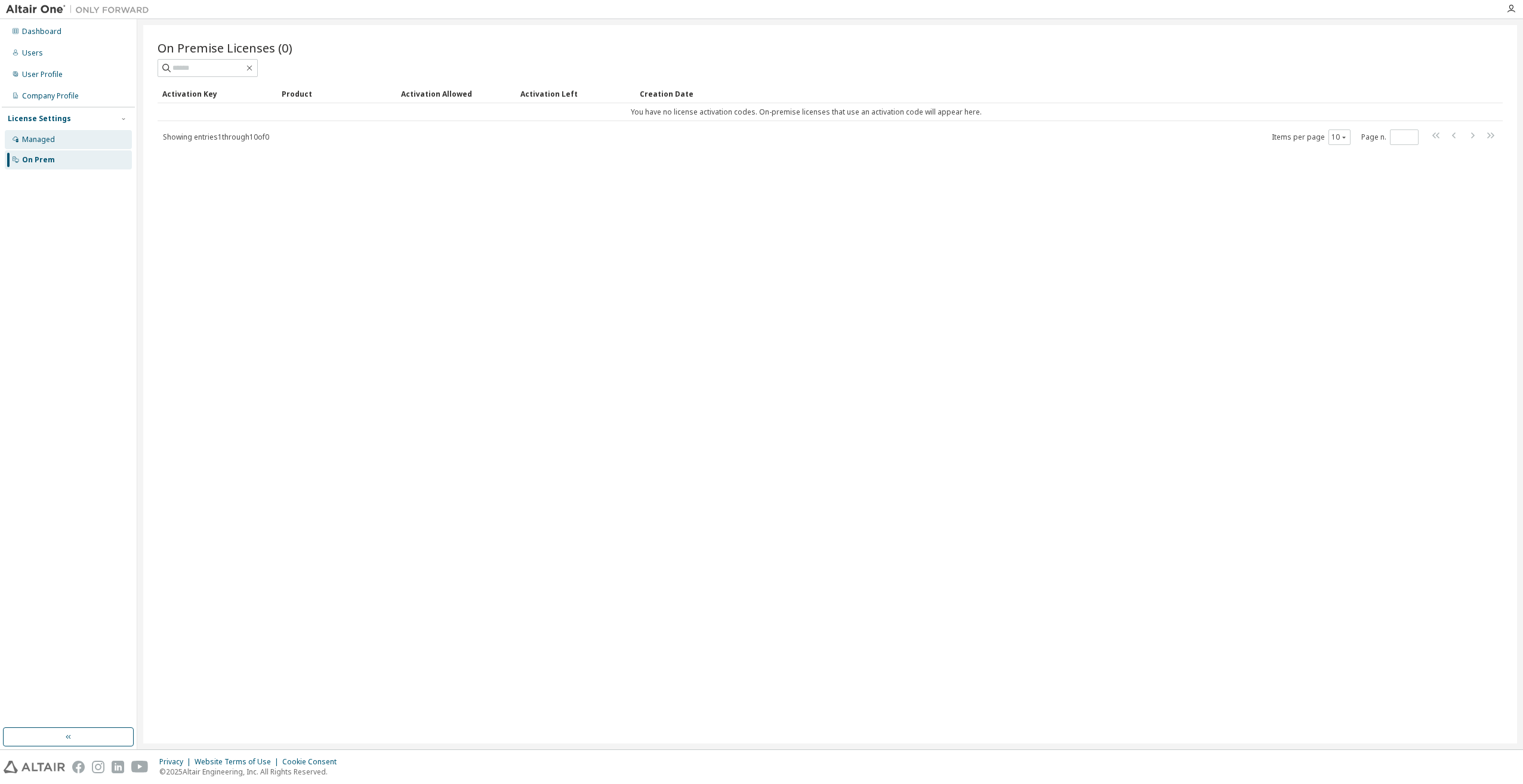
click at [32, 144] on div "Managed" at bounding box center [68, 140] width 127 height 19
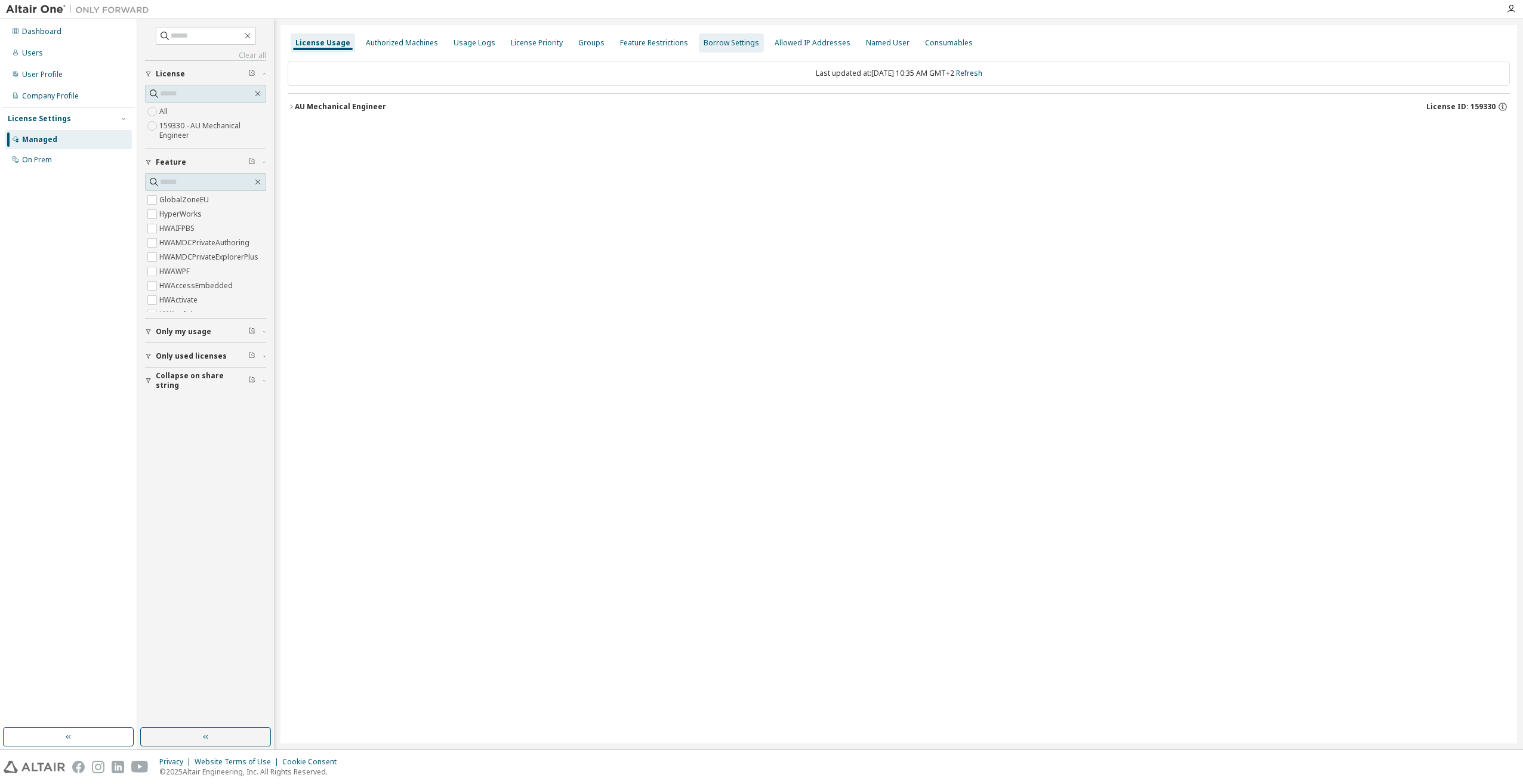
click at [729, 50] on div "Borrow Settings" at bounding box center [731, 43] width 65 height 19
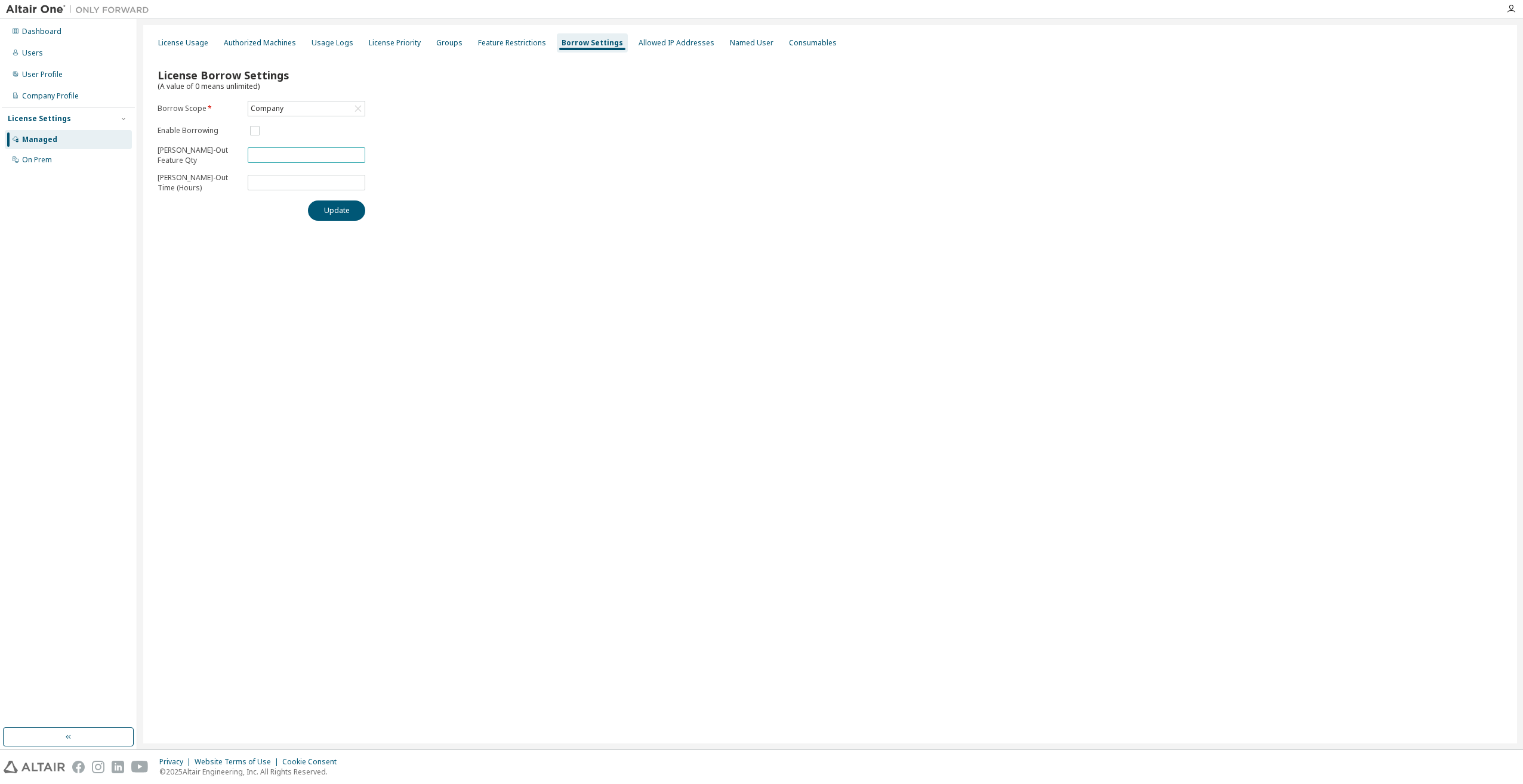
click at [286, 158] on input "**" at bounding box center [306, 155] width 112 height 10
drag, startPoint x: 286, startPoint y: 158, endPoint x: 211, endPoint y: 165, distance: 75.3
click at [211, 164] on form "Borrow Scope * Company Enable Borrowing Max Borrow-Out Feature Qty ** Max Borro…" at bounding box center [261, 147] width 208 height 92
type input "*"
type input "**"
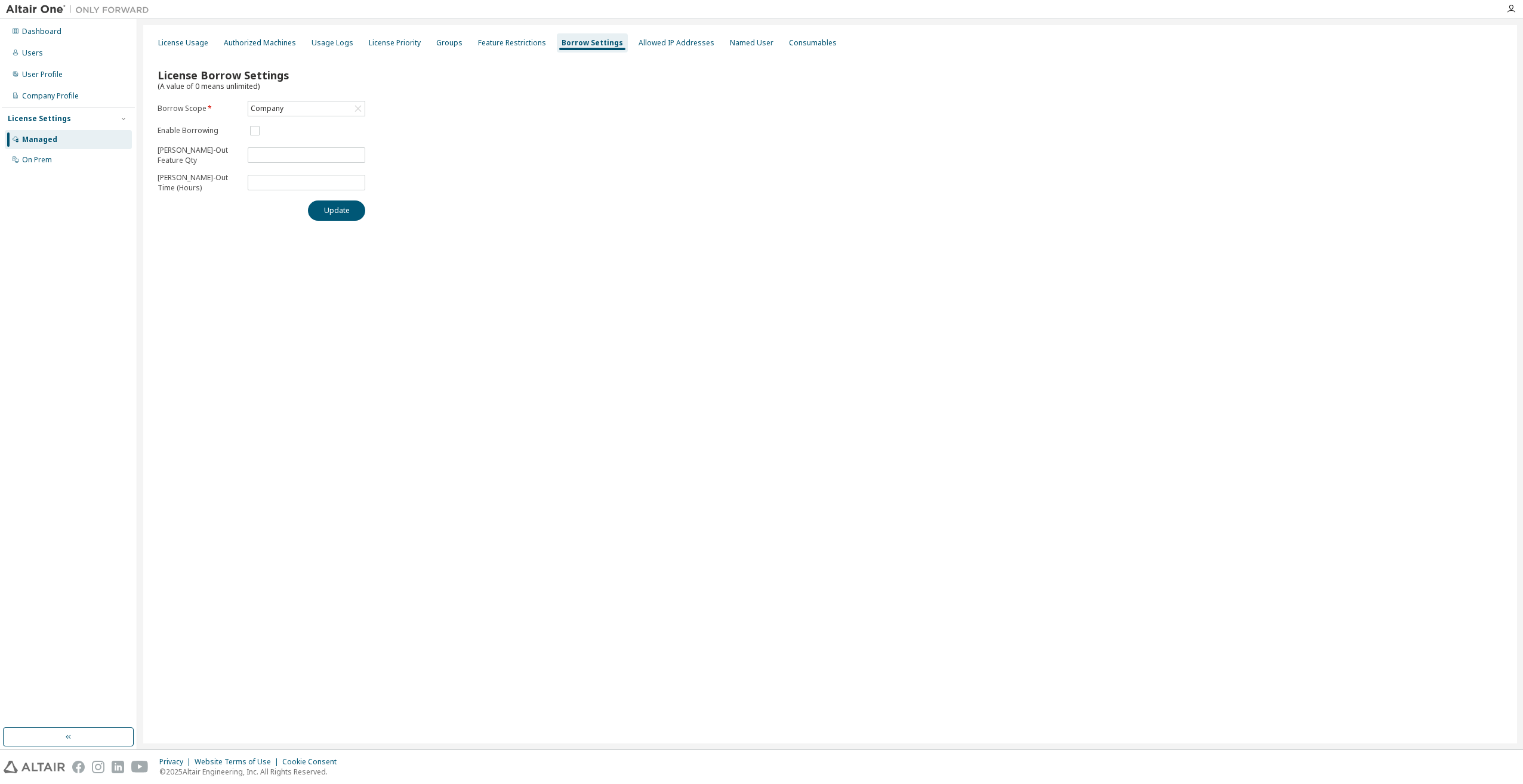
click at [377, 268] on div "License Usage Authorized Machines Usage Logs License Priority Groups Feature Re…" at bounding box center [830, 384] width 1374 height 718
drag, startPoint x: 272, startPoint y: 188, endPoint x: 233, endPoint y: 192, distance: 39.2
click at [233, 192] on form "Borrow Scope * Company Enable Borrowing Max Borrow-Out Feature Qty ** Max Borro…" at bounding box center [261, 147] width 208 height 92
type input "*"
click at [308, 201] on button "Update" at bounding box center [336, 210] width 57 height 20
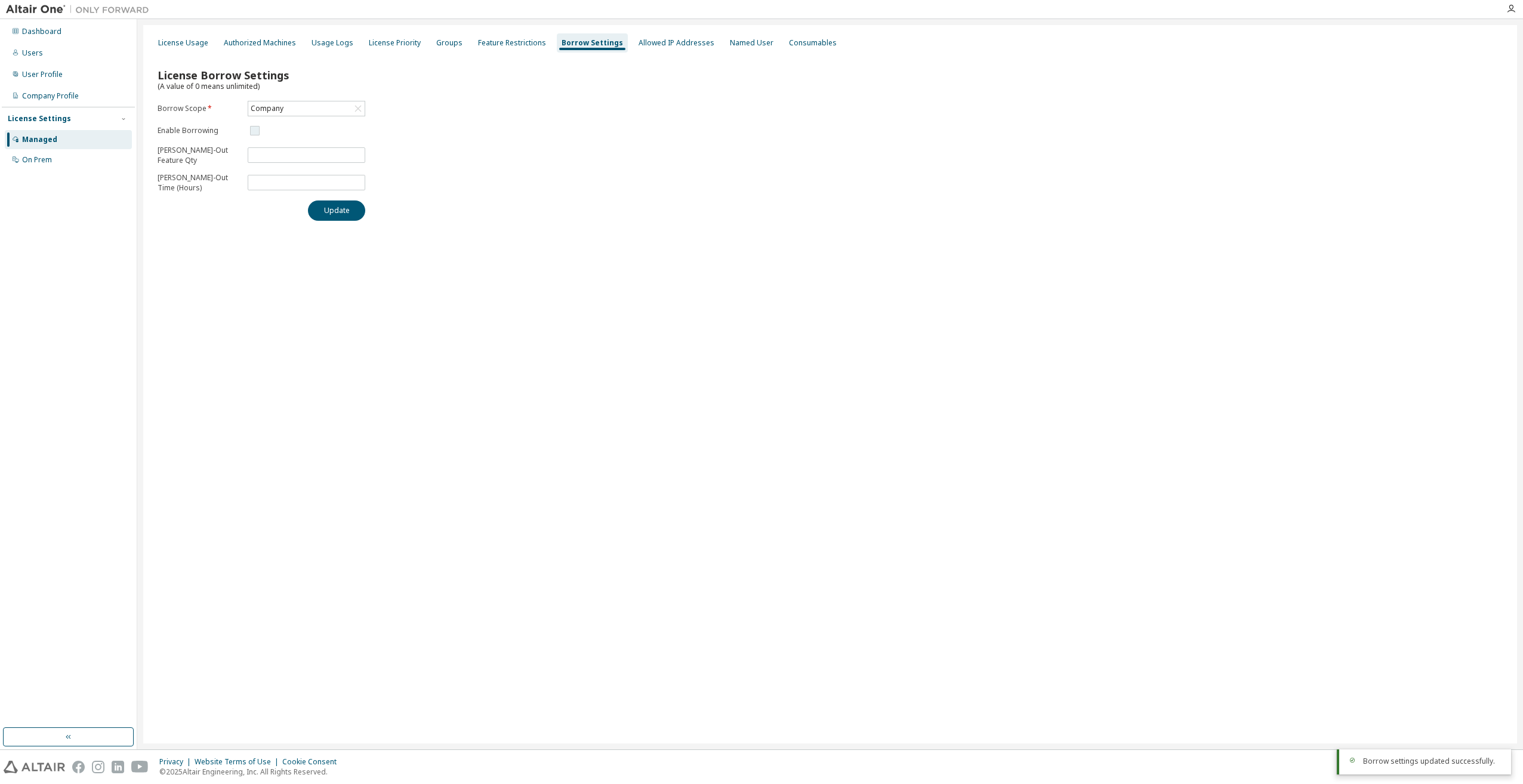
click at [263, 131] on span at bounding box center [306, 130] width 117 height 14
drag, startPoint x: 155, startPoint y: 128, endPoint x: 231, endPoint y: 130, distance: 76.0
click at [231, 130] on div "License Borrow Settings (A value of 0 means unlimited) Borrow Scope * Company E…" at bounding box center [830, 141] width 1360 height 174
copy label "Enable Borrowing"
click at [160, 107] on label "Borrow Scope *" at bounding box center [199, 109] width 83 height 10
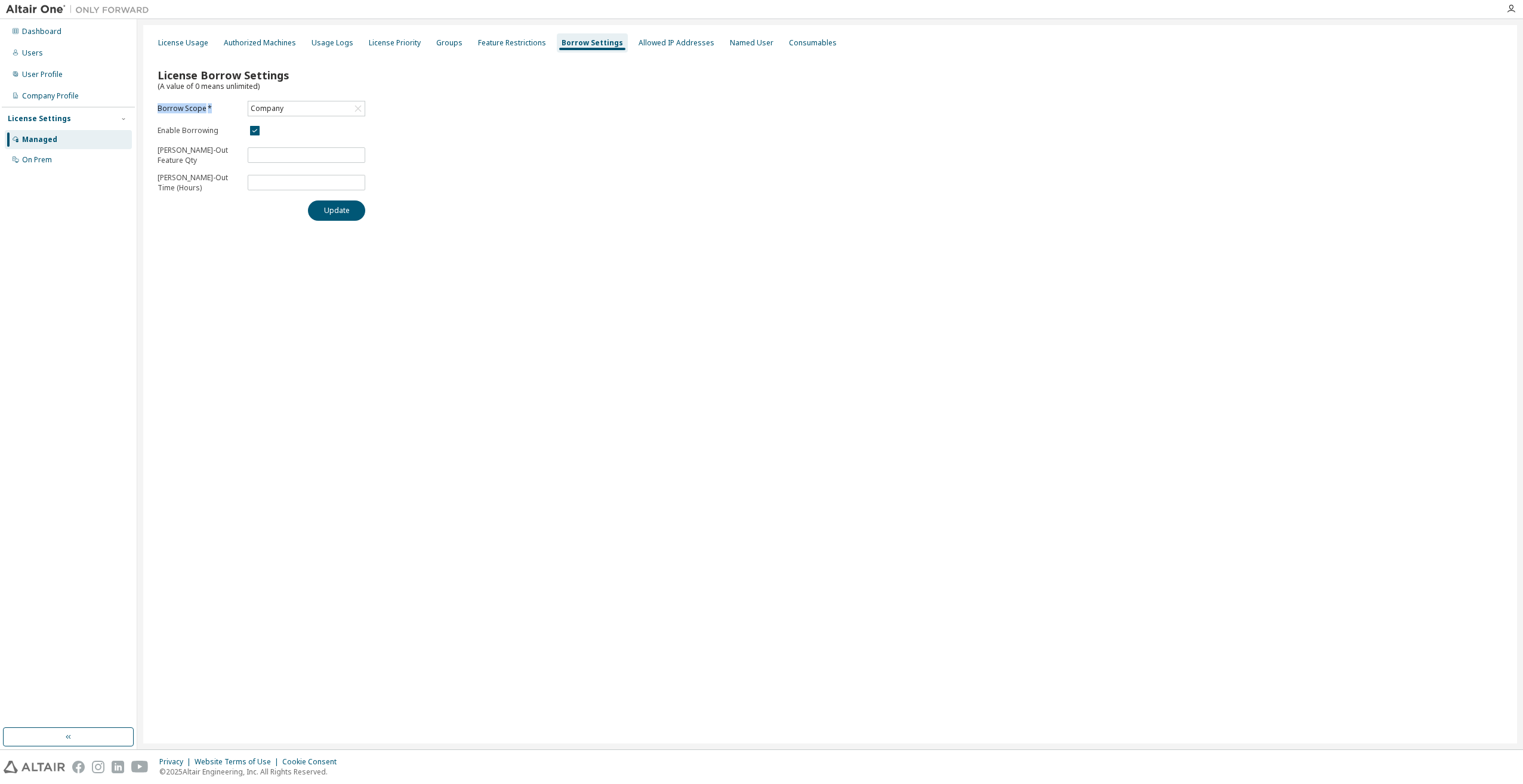
drag, startPoint x: 166, startPoint y: 104, endPoint x: 214, endPoint y: 103, distance: 48.0
click at [214, 103] on div "License Borrow Settings (A value of 0 means unlimited) Borrow Scope * Company E…" at bounding box center [830, 141] width 1360 height 174
copy label "Borrow Scope *"
click at [156, 151] on div "License Borrow Settings (A value of 0 means unlimited) Borrow Scope * Company E…" at bounding box center [830, 141] width 1360 height 174
drag, startPoint x: 153, startPoint y: 148, endPoint x: 200, endPoint y: 159, distance: 48.3
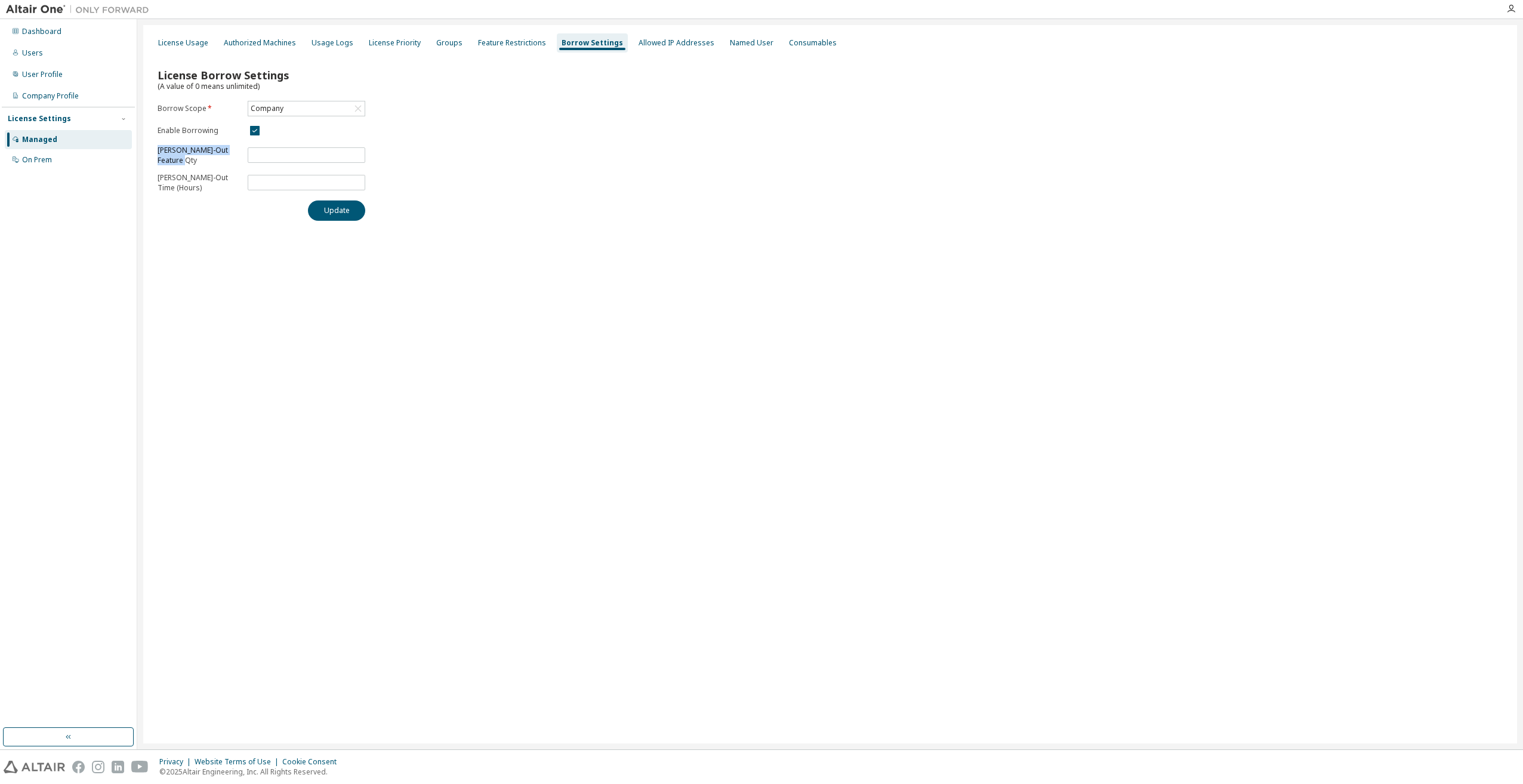
click at [200, 159] on div "License Borrow Settings (A value of 0 means unlimited) Borrow Scope * Company E…" at bounding box center [830, 141] width 1360 height 174
copy p "Max Borrow-Out Feature Qty"
drag, startPoint x: 203, startPoint y: 184, endPoint x: 196, endPoint y: 186, distance: 7.3
click at [196, 186] on p "Max Borrow-Out Time (Hours)" at bounding box center [199, 182] width 83 height 20
drag, startPoint x: 157, startPoint y: 175, endPoint x: 195, endPoint y: 194, distance: 42.5
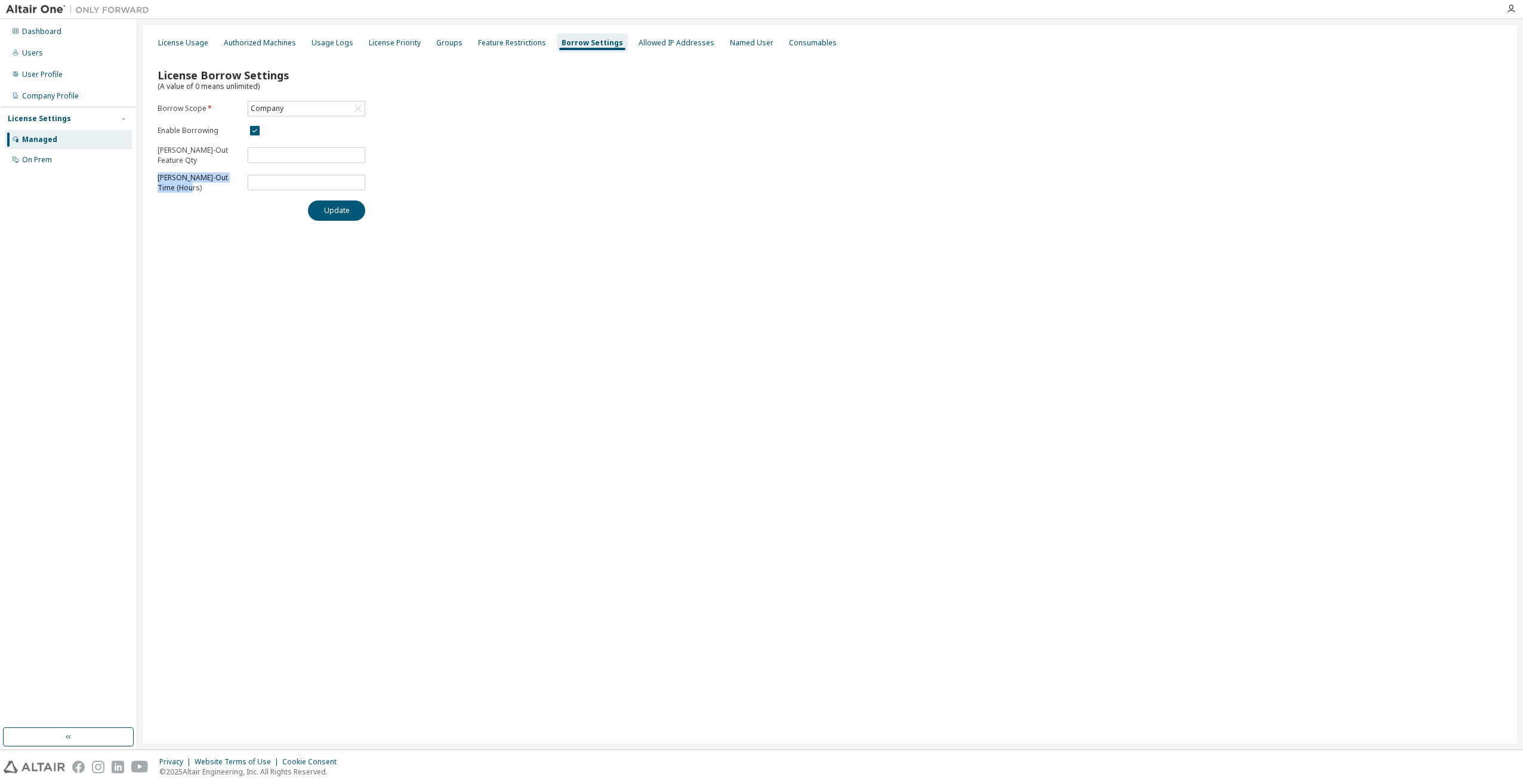
click at [195, 194] on div "License Borrow Settings (A value of 0 means unlimited) Borrow Scope * Company E…" at bounding box center [830, 141] width 1360 height 174
copy p "Max Borrow-Out Time (Hours)"
drag, startPoint x: 481, startPoint y: 214, endPoint x: 342, endPoint y: 229, distance: 139.8
click at [481, 214] on div "License Borrow Settings (A value of 0 means unlimited) Borrow Scope * Company E…" at bounding box center [830, 141] width 1360 height 174
click at [335, 213] on button "Update" at bounding box center [336, 210] width 57 height 20
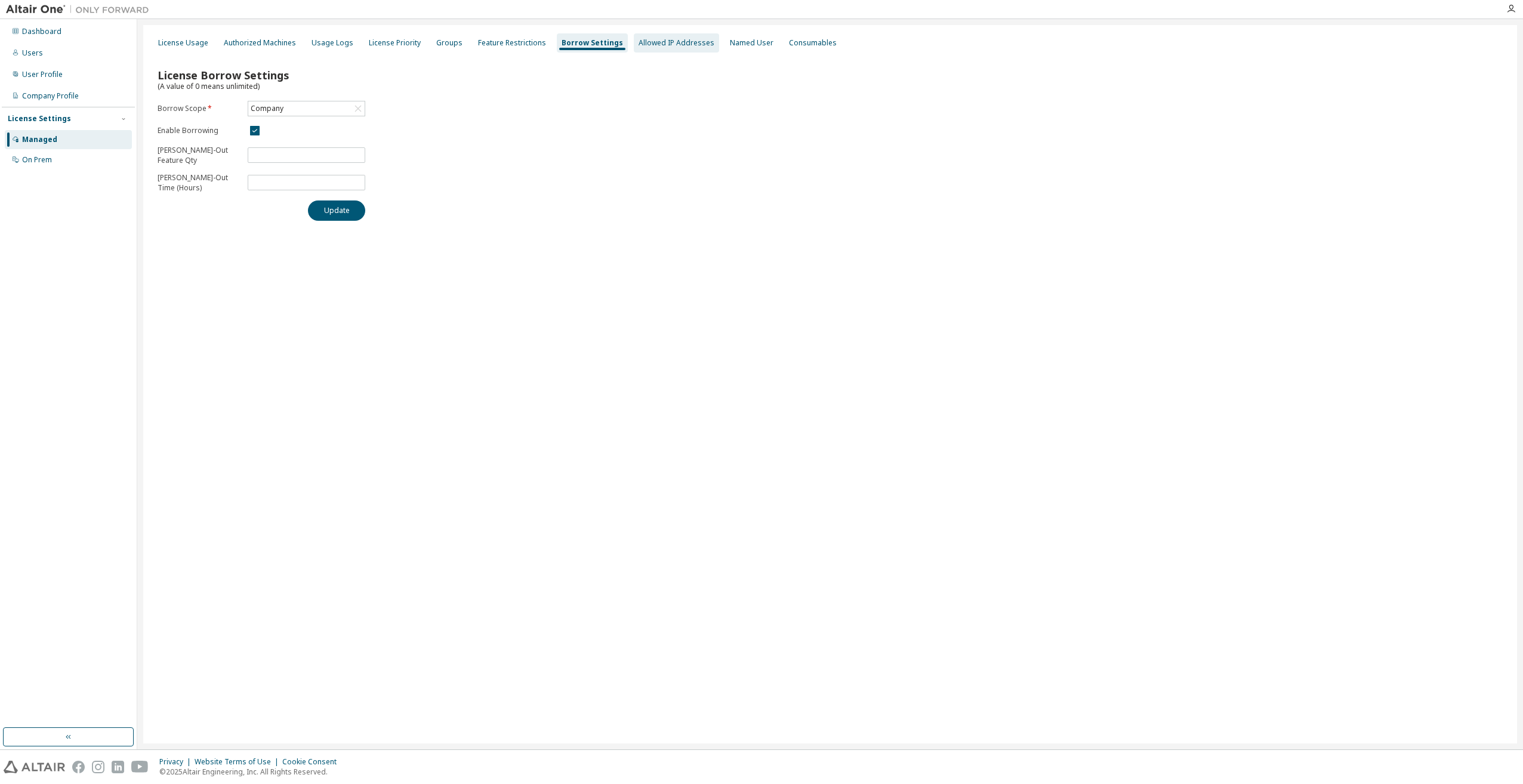
click at [664, 42] on div "Allowed IP Addresses" at bounding box center [677, 43] width 76 height 10
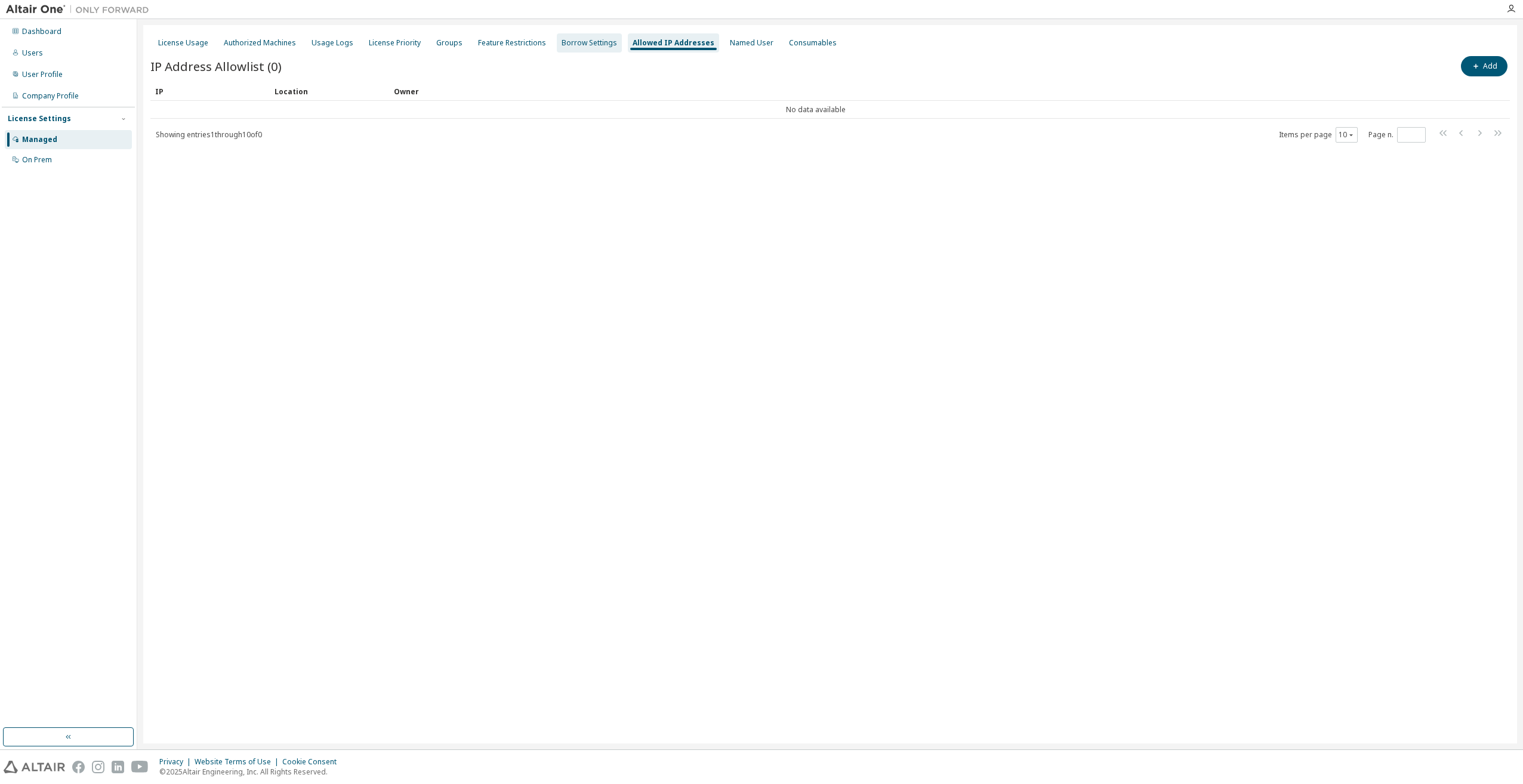
click at [592, 49] on div "Borrow Settings" at bounding box center [589, 43] width 65 height 19
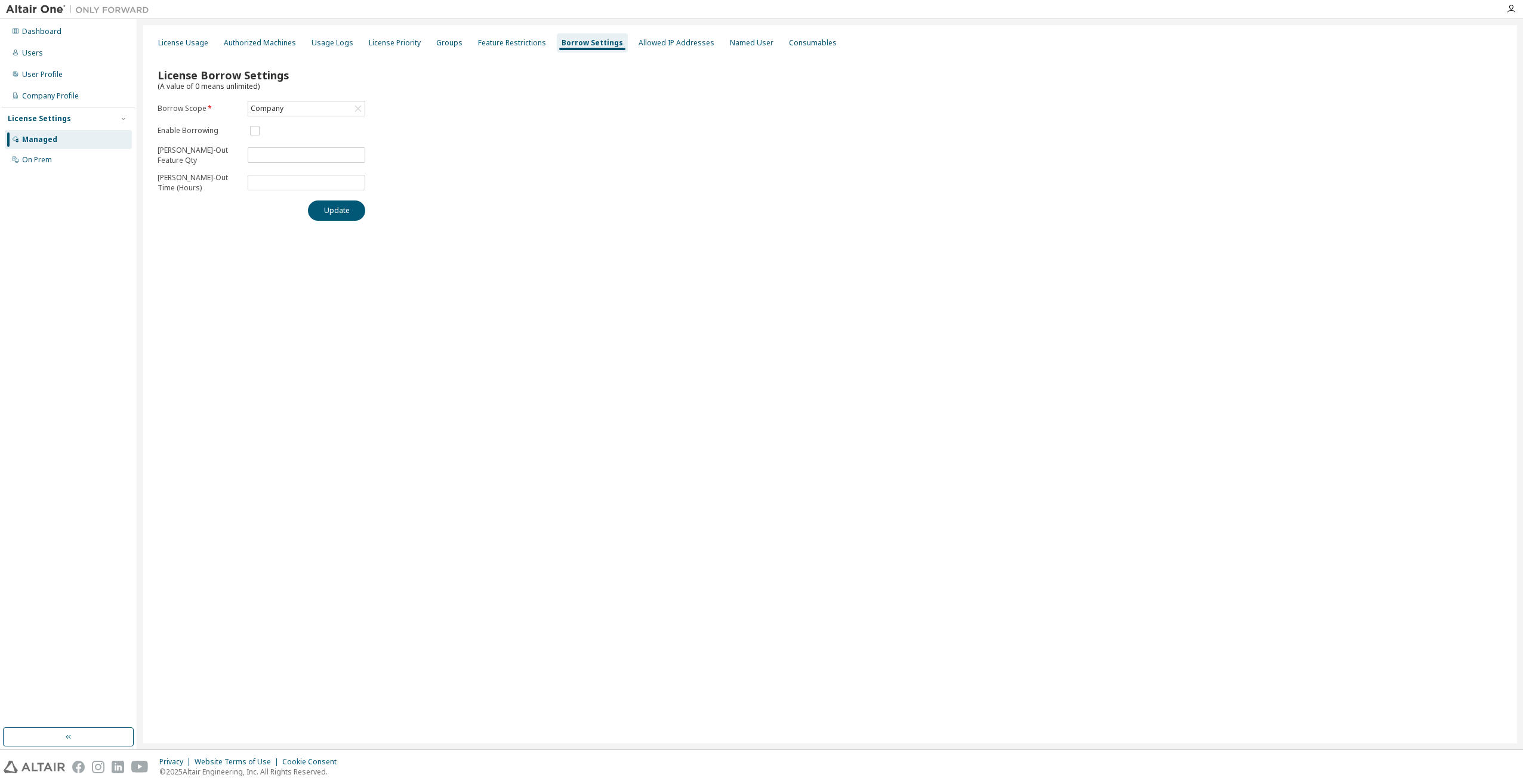
type input "**"
type input "*"
click at [549, 232] on div "License Usage Authorized Machines Usage Logs License Priority Groups Feature Re…" at bounding box center [830, 384] width 1374 height 718
click at [629, 250] on div "License Usage Authorized Machines Usage Logs License Priority Groups Feature Re…" at bounding box center [830, 384] width 1374 height 718
click at [192, 42] on div "License Usage" at bounding box center [183, 43] width 50 height 10
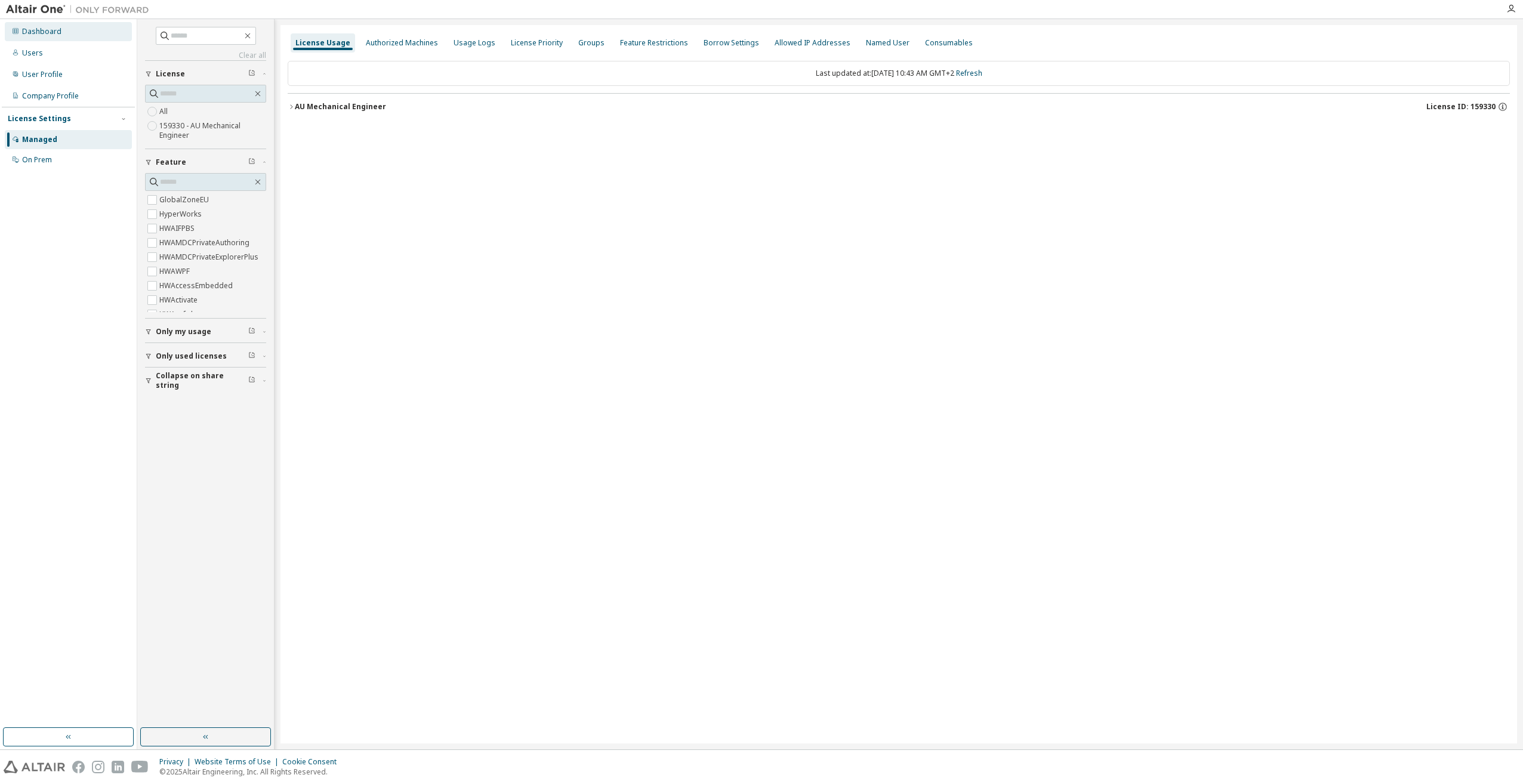
click at [60, 29] on div "Dashboard" at bounding box center [68, 32] width 127 height 19
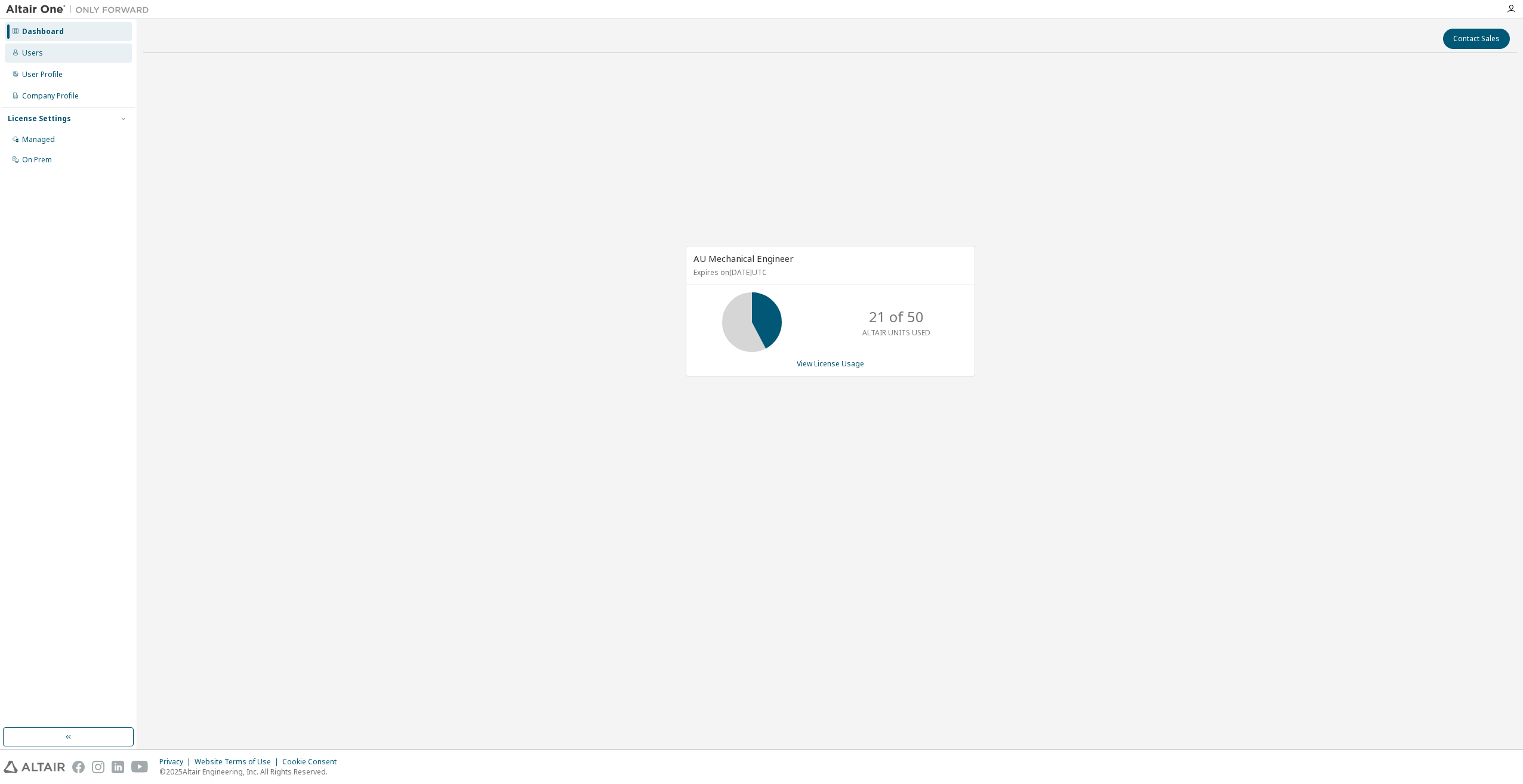
click at [77, 55] on div "Users" at bounding box center [68, 53] width 127 height 19
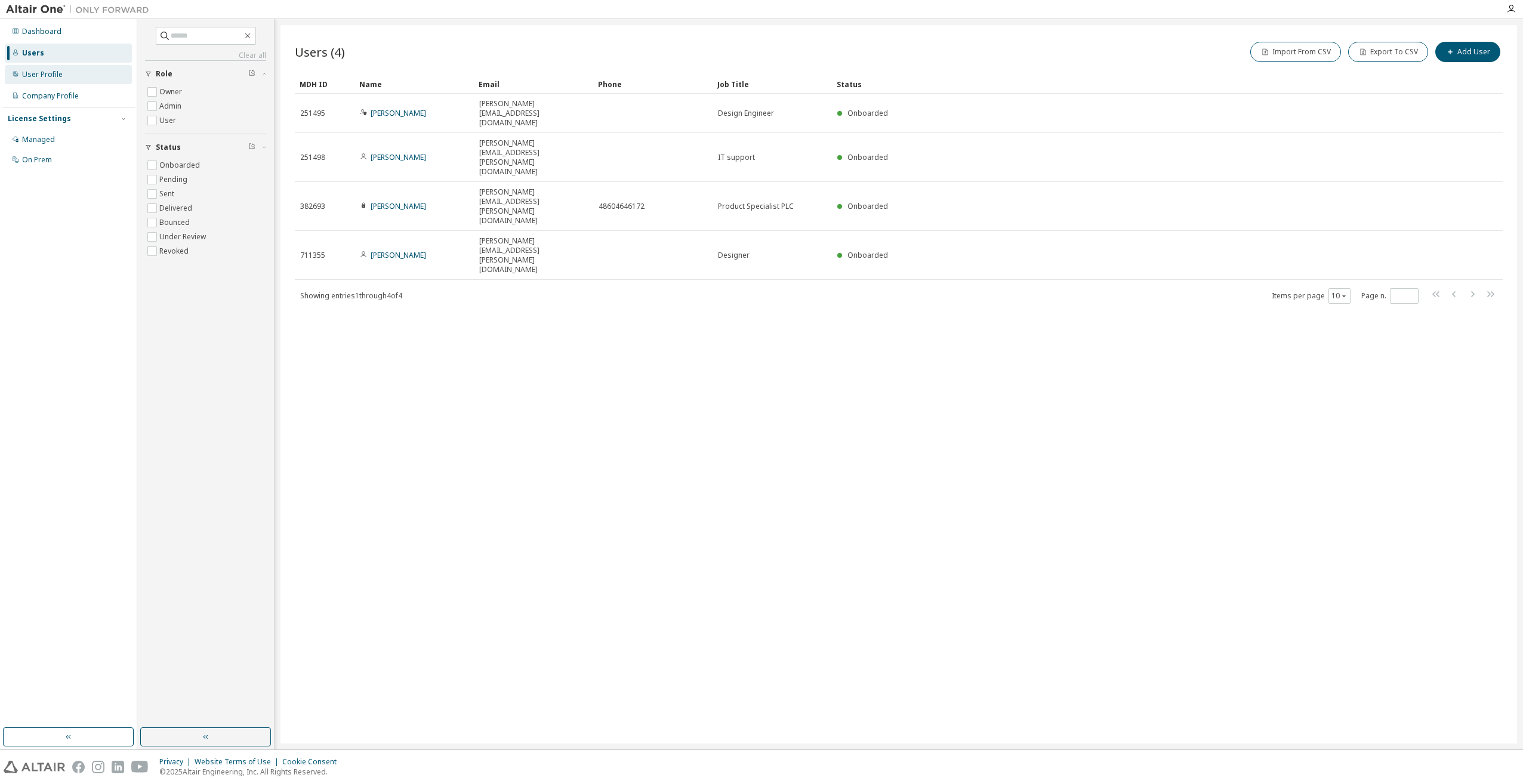
click at [76, 73] on div "User Profile" at bounding box center [68, 74] width 127 height 19
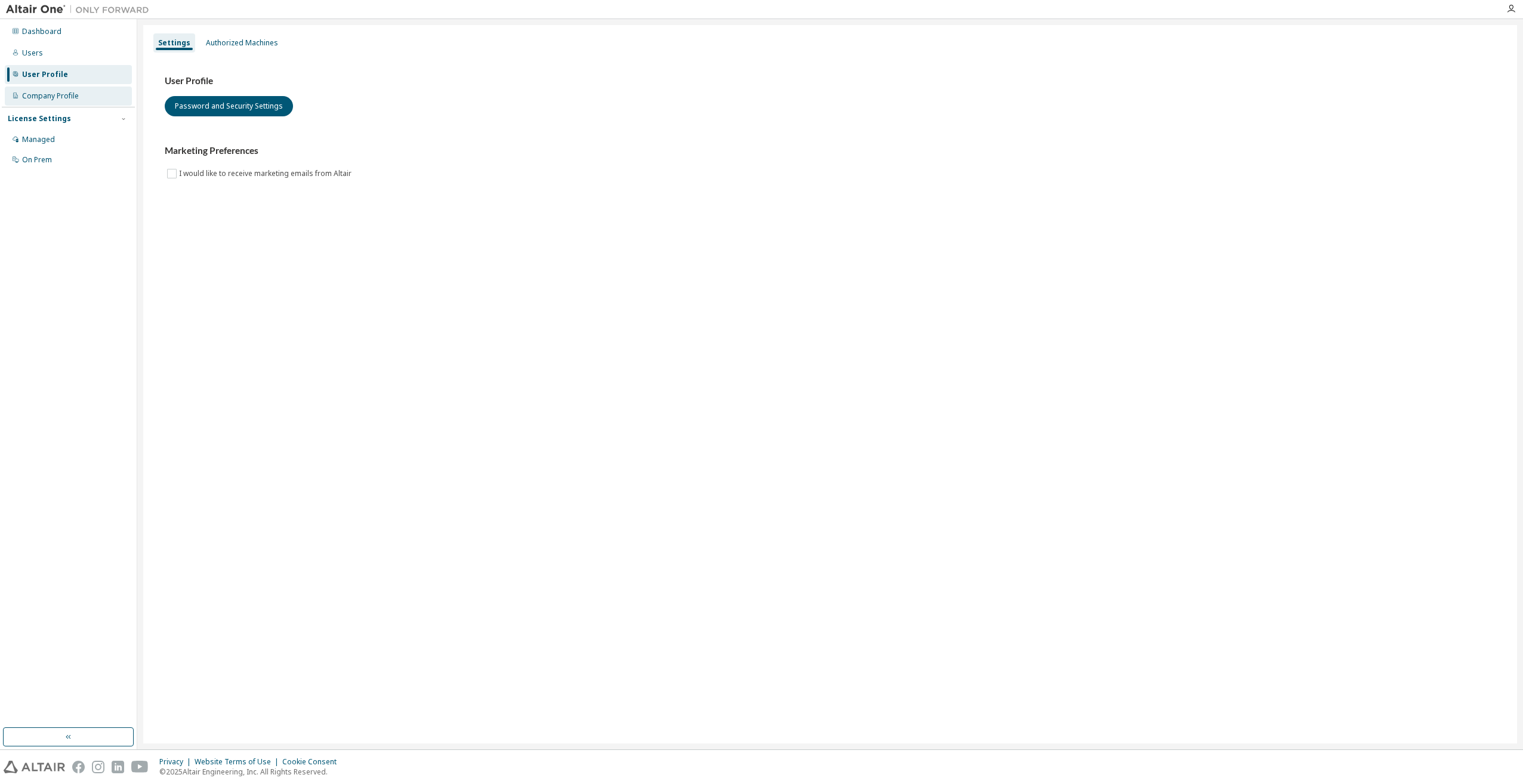
click at [78, 97] on div "Company Profile" at bounding box center [68, 96] width 127 height 19
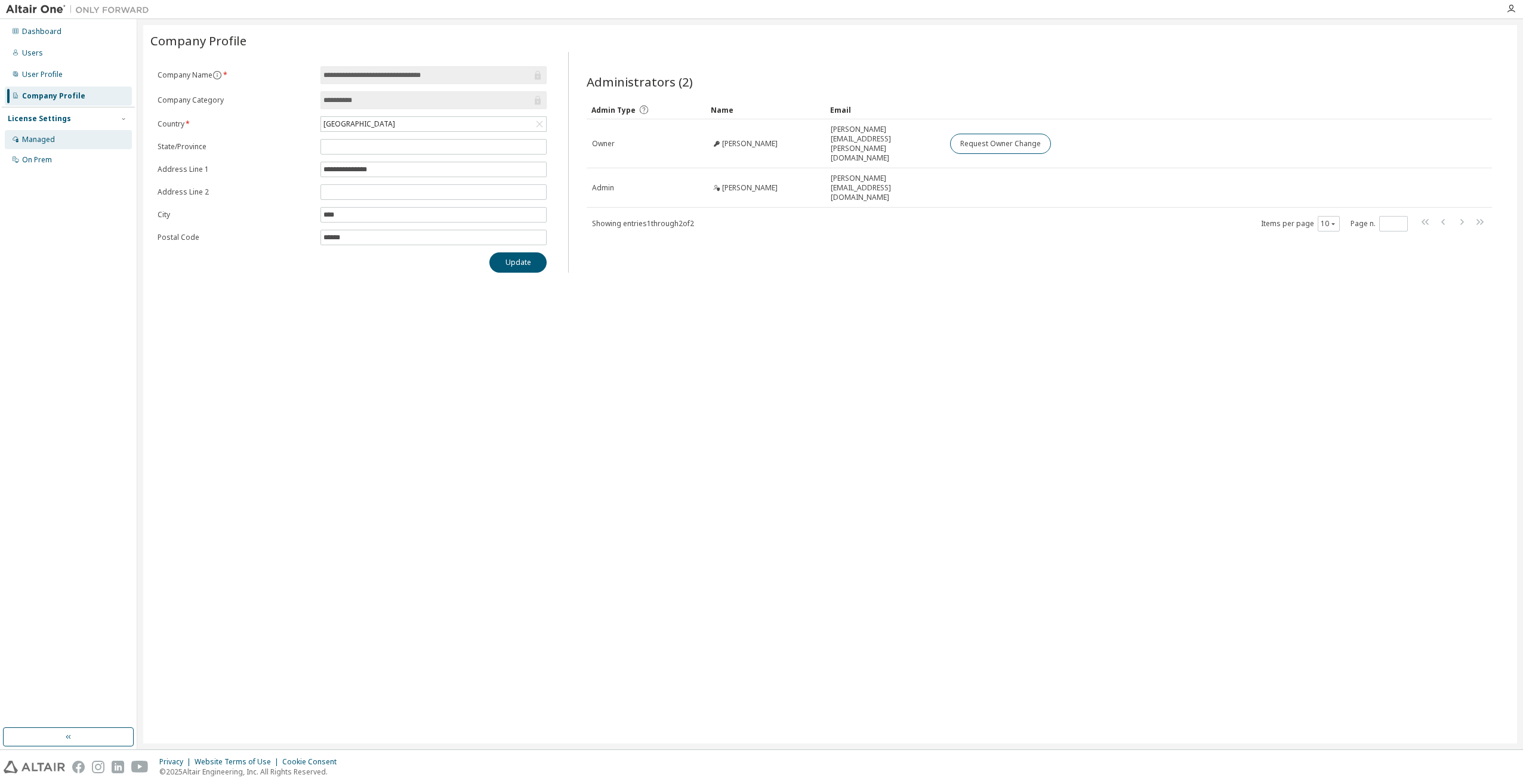
click at [65, 134] on div "Managed" at bounding box center [68, 140] width 127 height 19
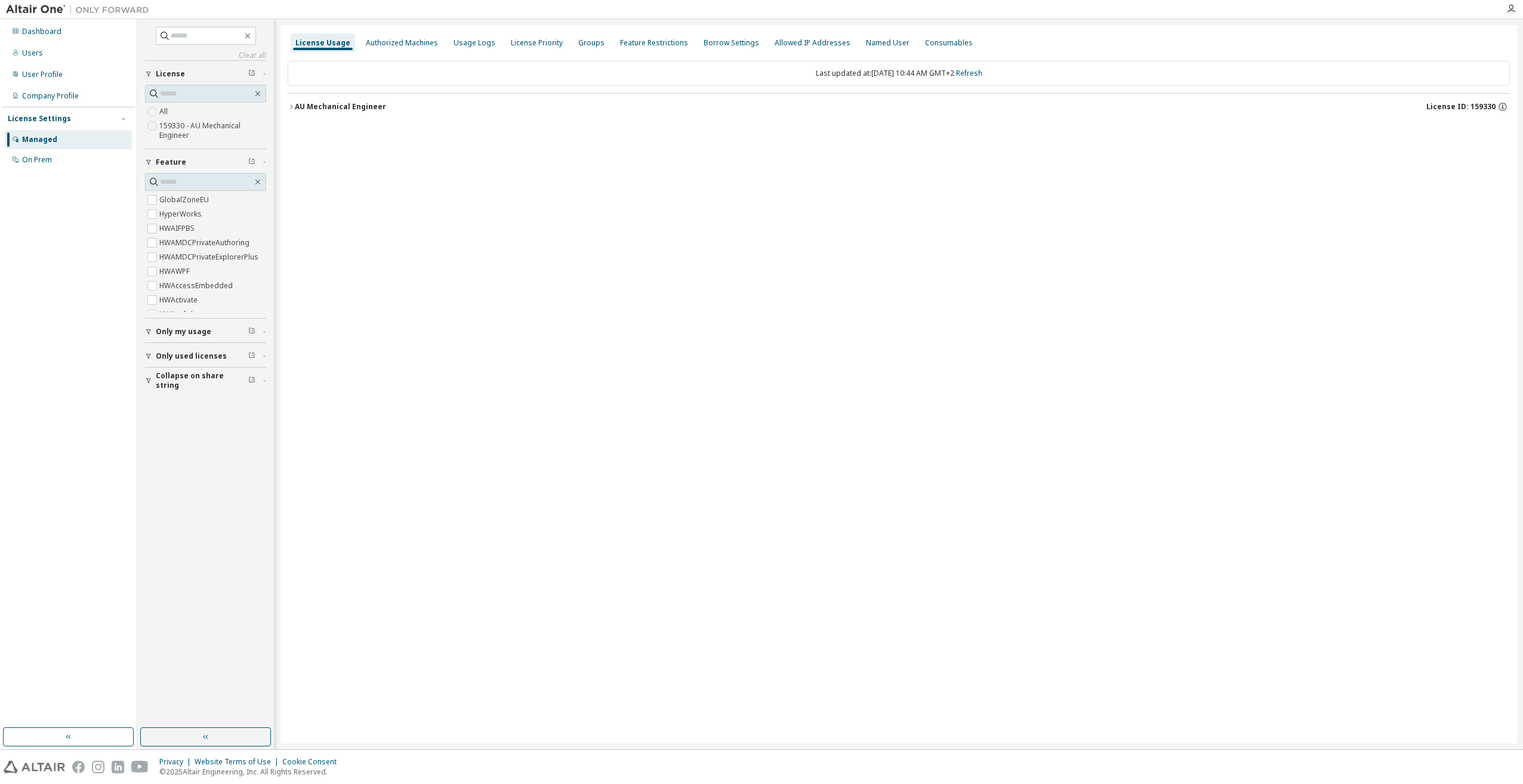
click at [308, 107] on div "AU Mechanical Engineer" at bounding box center [340, 107] width 91 height 10
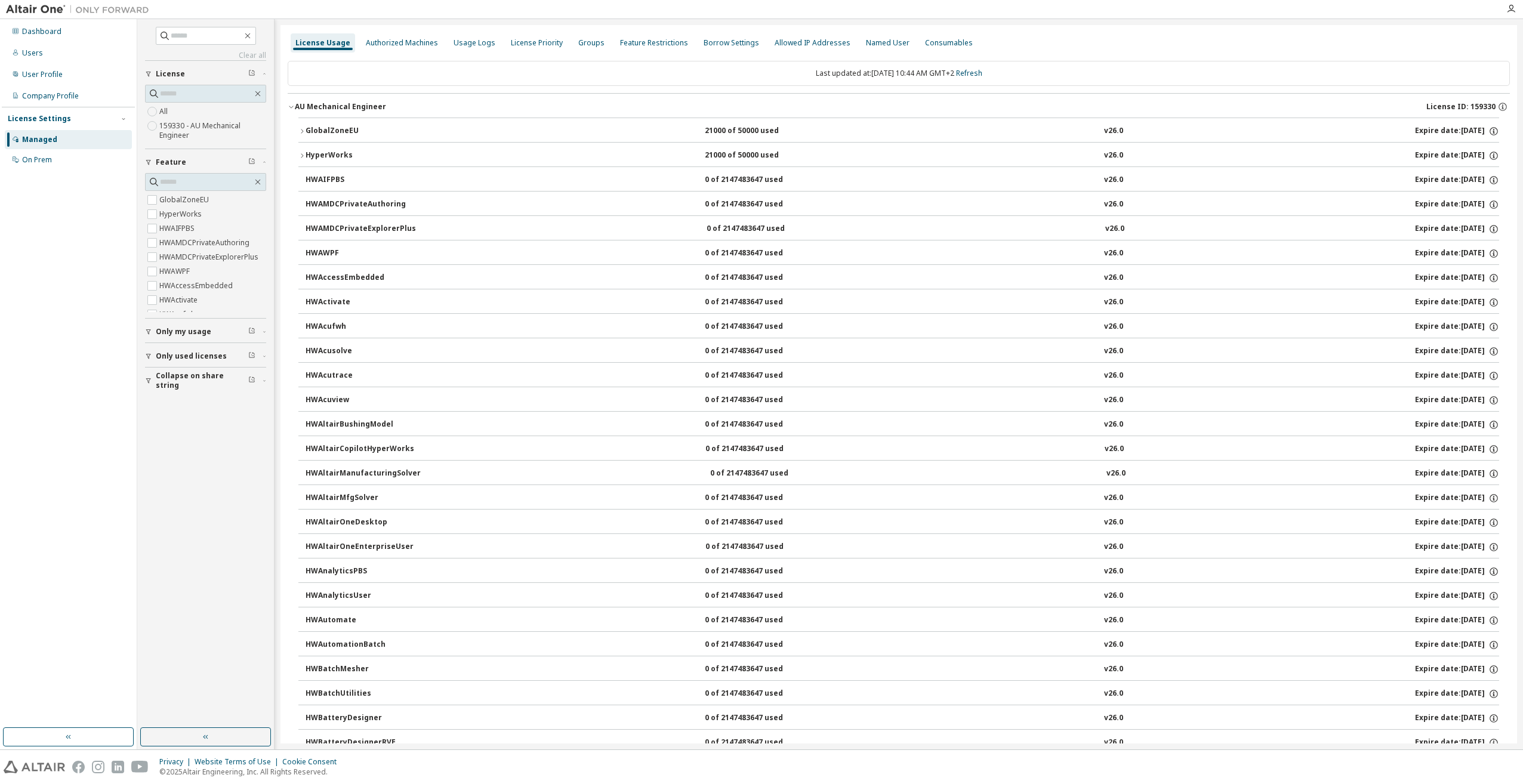
click at [306, 139] on button "GlobalZoneEU 21000 of 50000 used v26.0 Expire date: 2025-10-21" at bounding box center [899, 131] width 1201 height 26
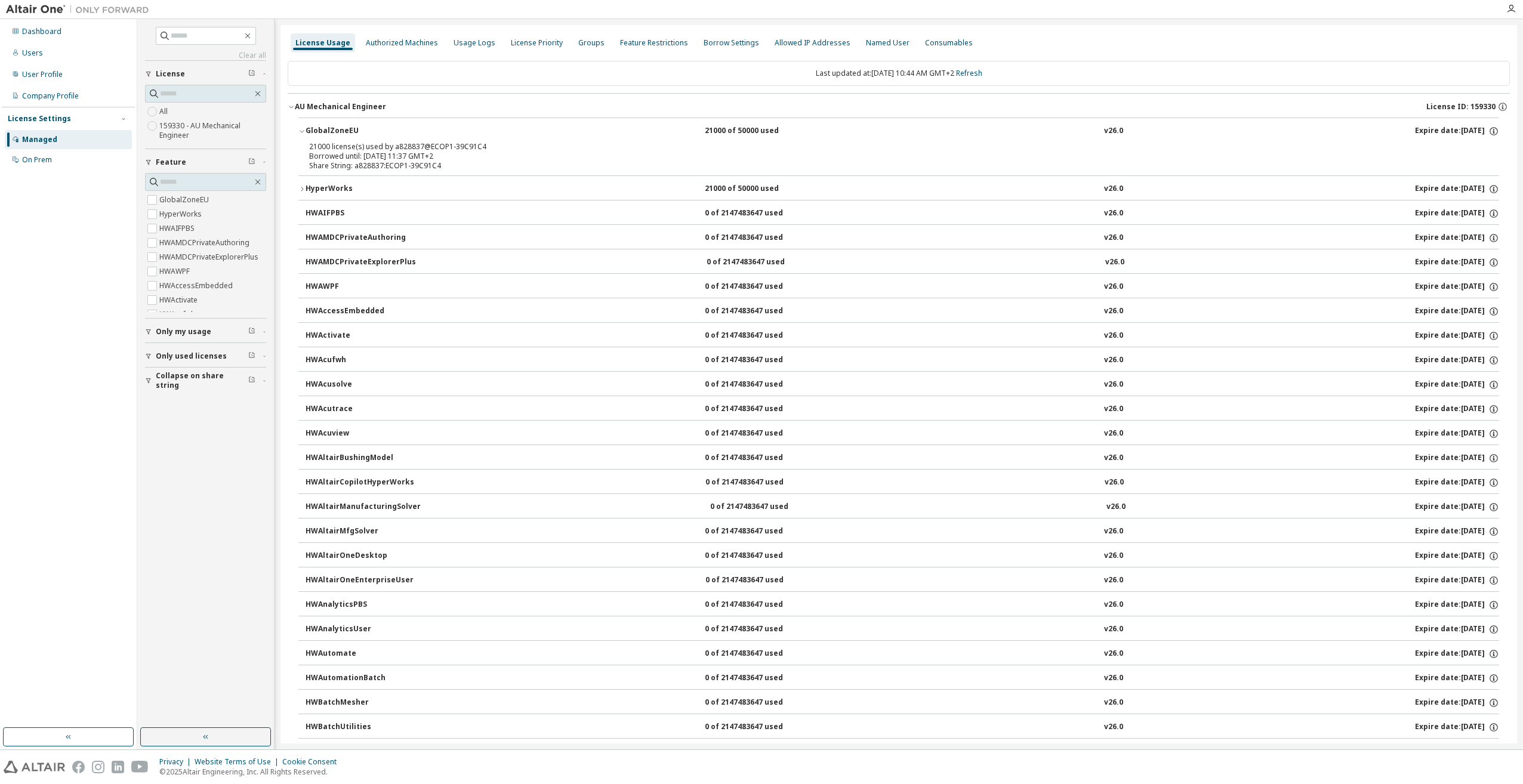
drag, startPoint x: 399, startPoint y: 156, endPoint x: 437, endPoint y: 154, distance: 38.1
click at [437, 154] on div "Borrowed until: 2025-10-13 11:37 GMT+2" at bounding box center [884, 157] width 1151 height 10
click at [437, 163] on div "Share String: a828837:ECOP1-39C91C4" at bounding box center [884, 166] width 1151 height 10
click at [301, 129] on icon "button" at bounding box center [302, 131] width 7 height 7
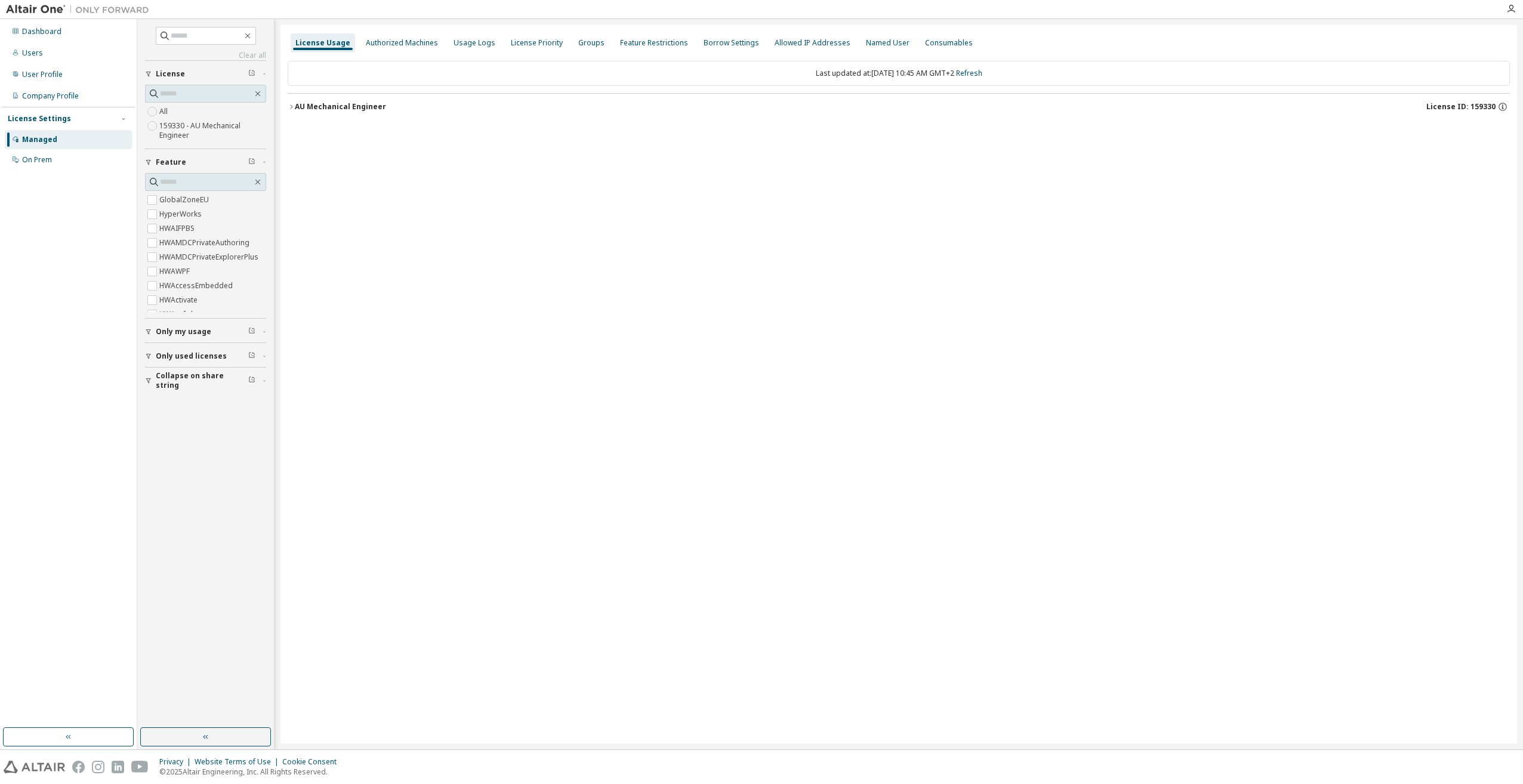
click at [297, 102] on div "AU Mechanical Engineer" at bounding box center [340, 107] width 91 height 10
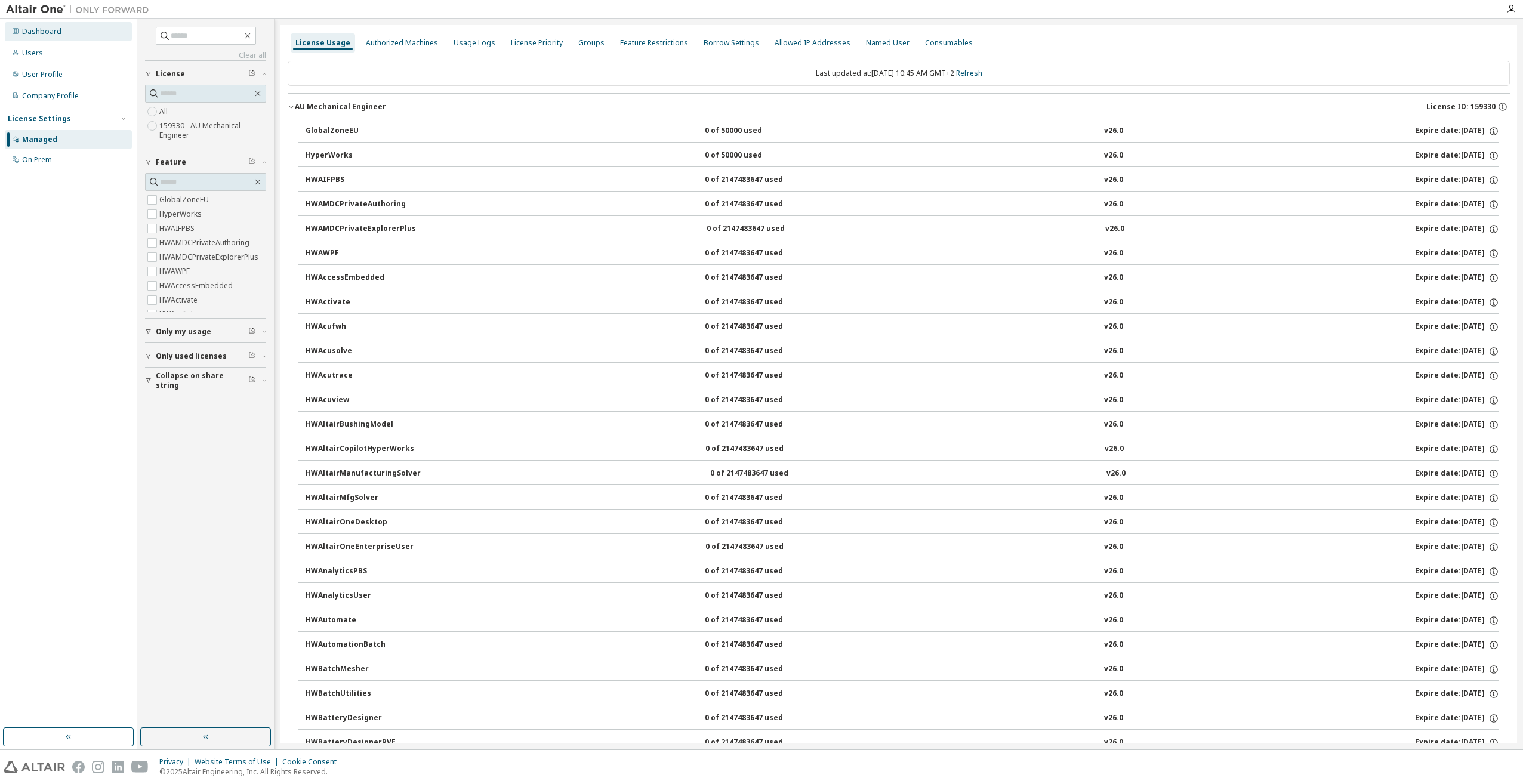
click at [73, 37] on div "Dashboard" at bounding box center [68, 32] width 127 height 19
